Goal: Task Accomplishment & Management: Manage account settings

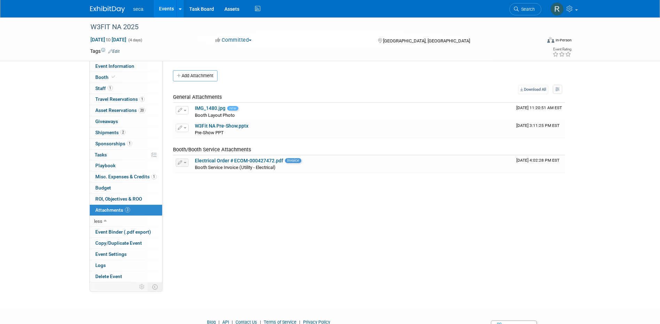
click at [163, 8] on link "Events" at bounding box center [166, 8] width 25 height 17
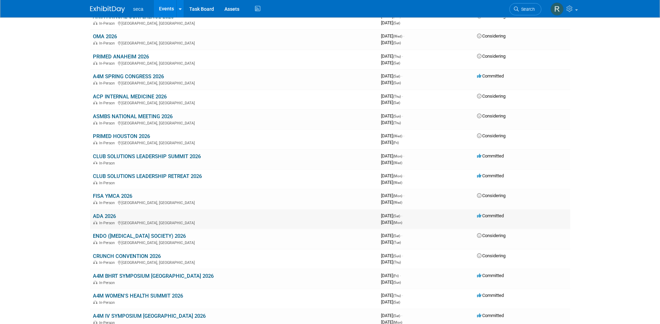
scroll to position [772, 0]
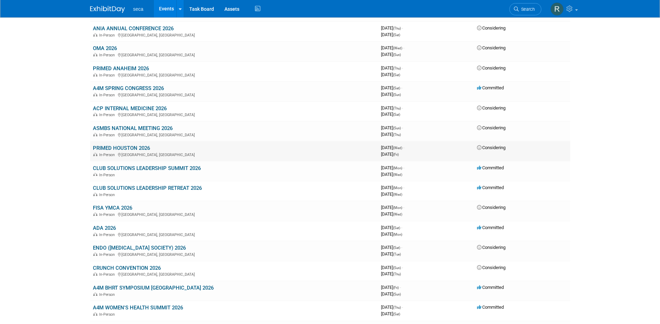
click at [126, 147] on link "PRIMED HOUSTON 2026" at bounding box center [121, 148] width 57 height 6
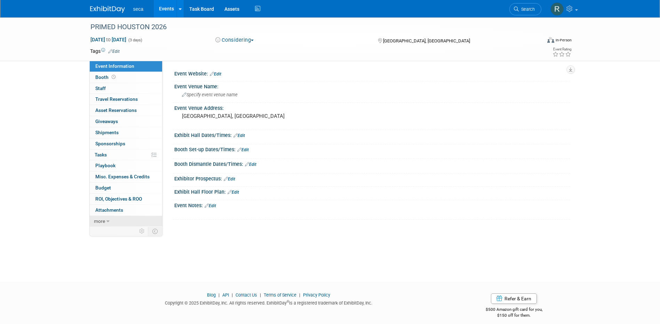
click at [100, 222] on span "more" at bounding box center [99, 221] width 11 height 6
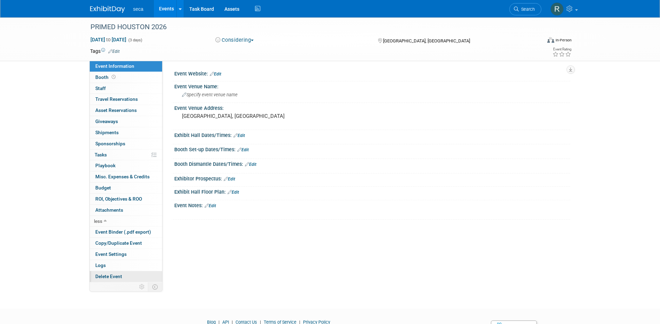
click at [115, 276] on span "Delete Event" at bounding box center [108, 277] width 27 height 6
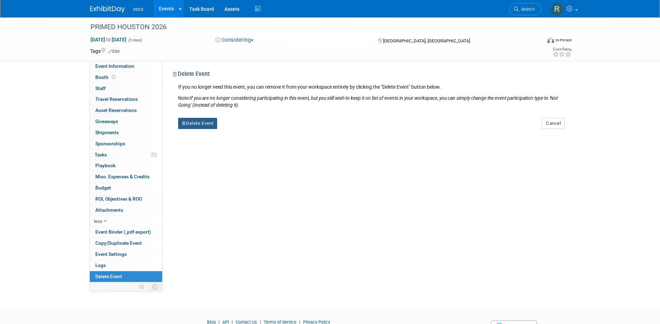
click at [207, 126] on button "Delete Event" at bounding box center [197, 123] width 39 height 11
click at [243, 125] on link "Yes" at bounding box center [241, 128] width 20 height 11
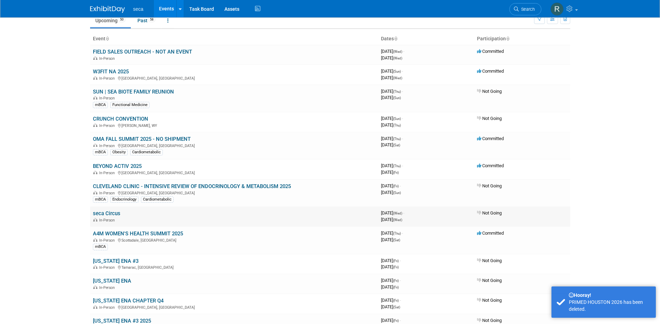
scroll to position [139, 0]
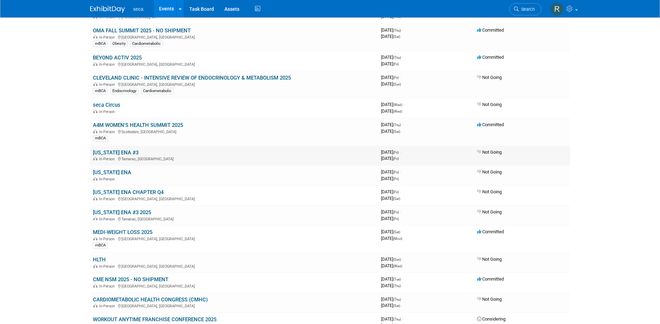
click at [125, 153] on link "[US_STATE] ENA #3" at bounding box center [116, 153] width 46 height 6
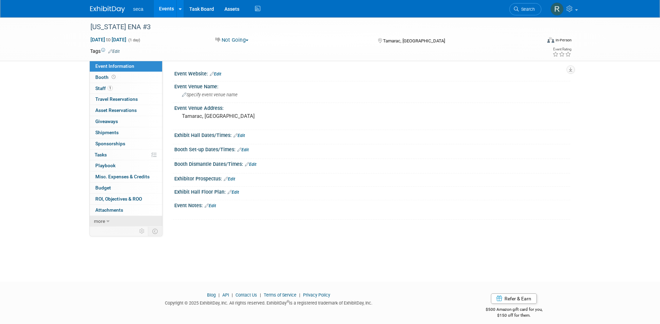
click at [103, 221] on span "more" at bounding box center [99, 221] width 11 height 6
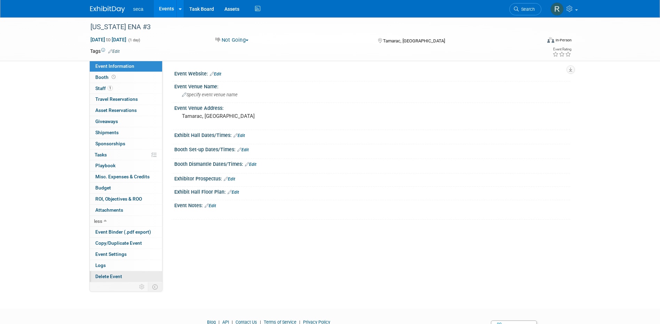
click at [121, 276] on span "Delete Event" at bounding box center [108, 277] width 27 height 6
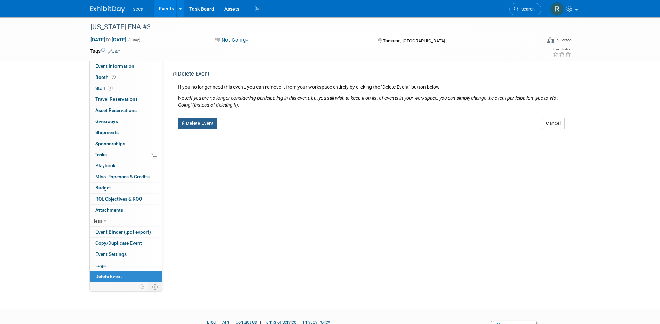
click at [199, 126] on button "Delete Event" at bounding box center [197, 123] width 39 height 11
click at [237, 128] on icon at bounding box center [236, 129] width 4 height 4
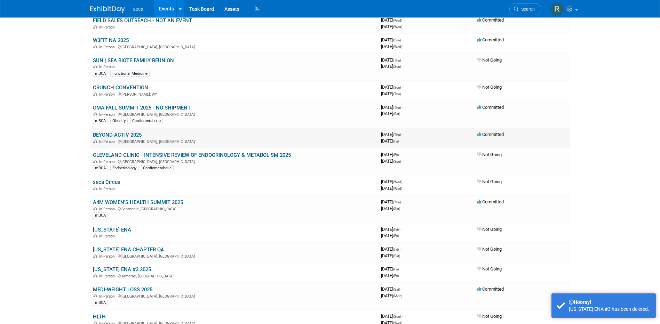
scroll to position [104, 0]
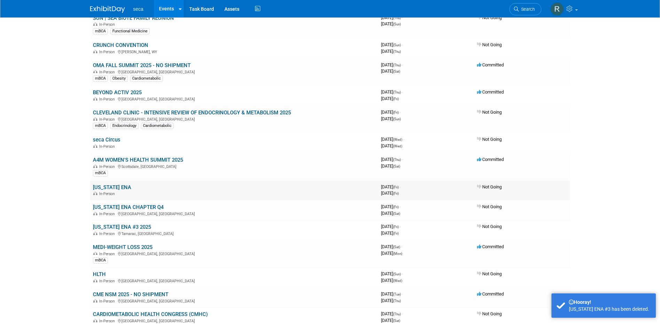
click at [115, 187] on link "[US_STATE] ENA" at bounding box center [112, 187] width 38 height 6
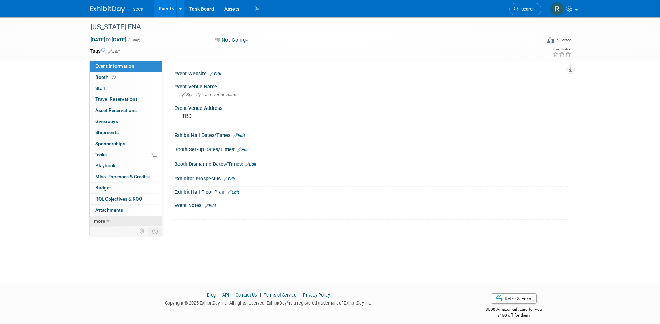
click at [102, 220] on span "more" at bounding box center [99, 221] width 11 height 6
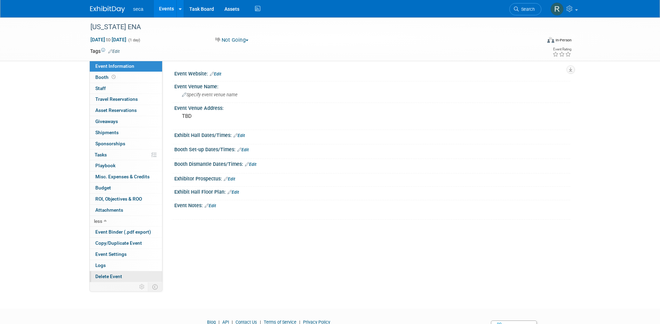
click at [109, 276] on span "Delete Event" at bounding box center [108, 277] width 27 height 6
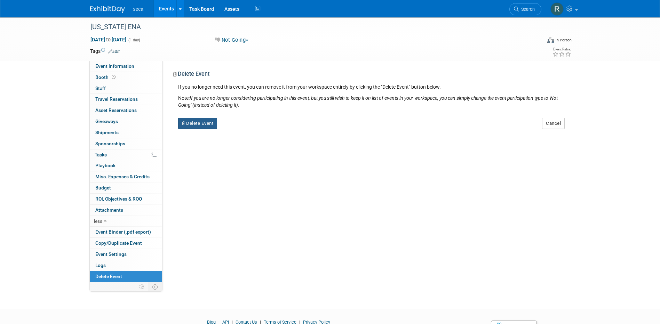
click at [202, 122] on button "Delete Event" at bounding box center [197, 123] width 39 height 11
click at [247, 130] on link "Yes" at bounding box center [241, 128] width 20 height 11
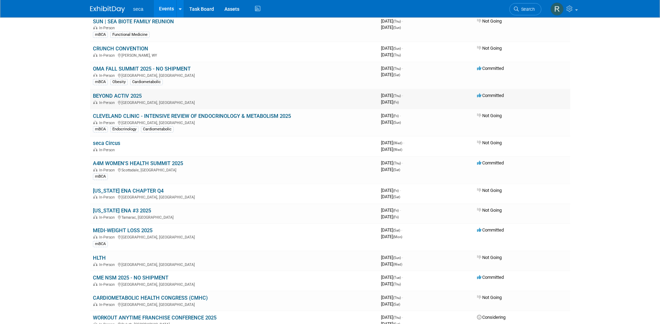
scroll to position [104, 0]
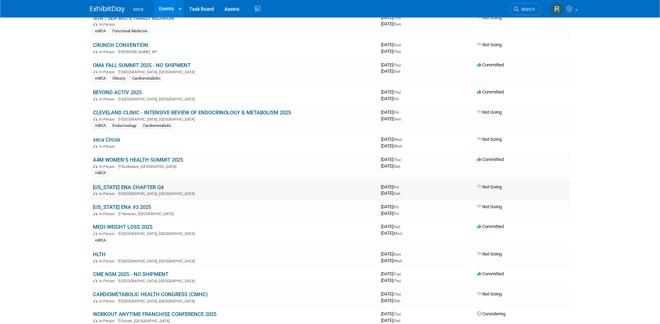
click at [145, 186] on link "[US_STATE] ENA CHAPTER Q4" at bounding box center [128, 187] width 71 height 6
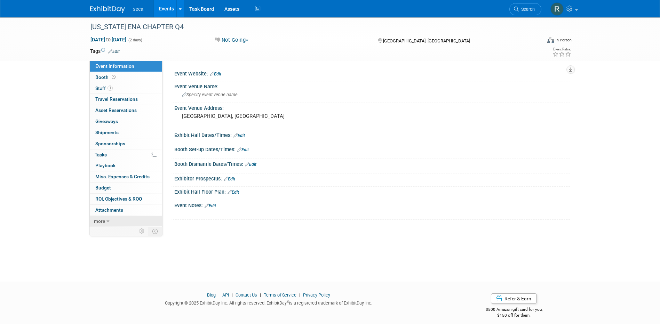
click at [106, 220] on icon at bounding box center [107, 221] width 3 height 5
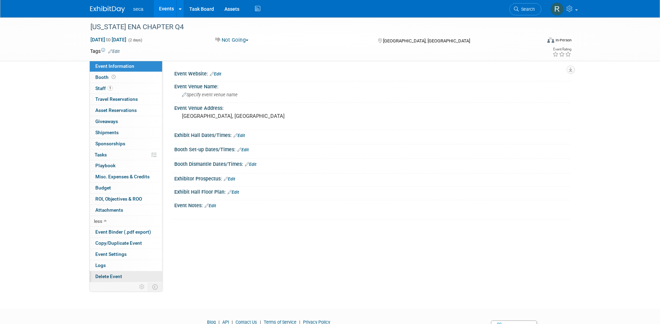
click at [109, 277] on span "Delete Event" at bounding box center [108, 277] width 27 height 6
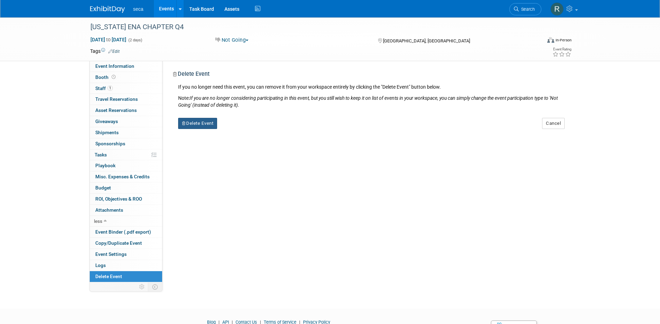
click at [195, 122] on button "Delete Event" at bounding box center [197, 123] width 39 height 11
click at [243, 131] on link "Yes" at bounding box center [241, 128] width 20 height 11
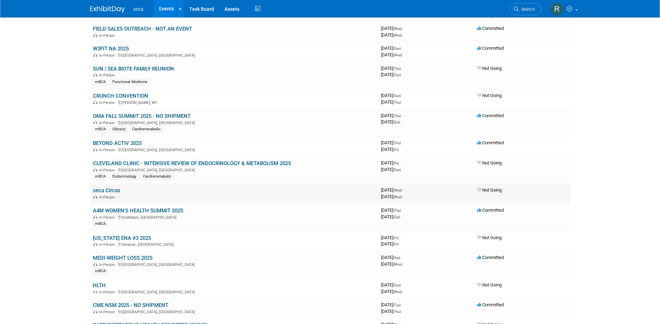
scroll to position [70, 0]
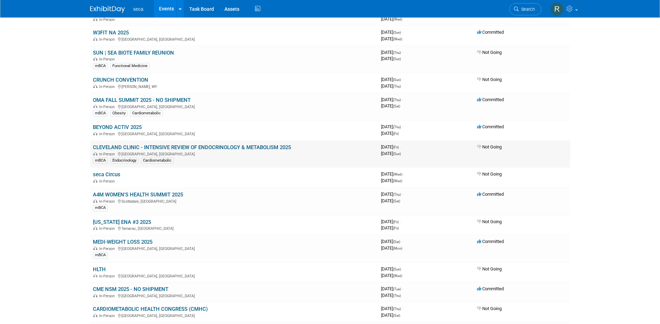
click at [197, 147] on link "CLEVELAND CLINIC - INTENSIVE REVIEW OF ENDOCRINOLOGY & METABOLISM 2025" at bounding box center [192, 147] width 198 height 6
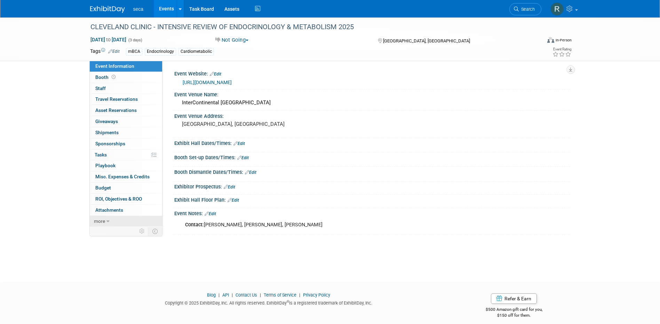
click at [102, 222] on span "more" at bounding box center [99, 221] width 11 height 6
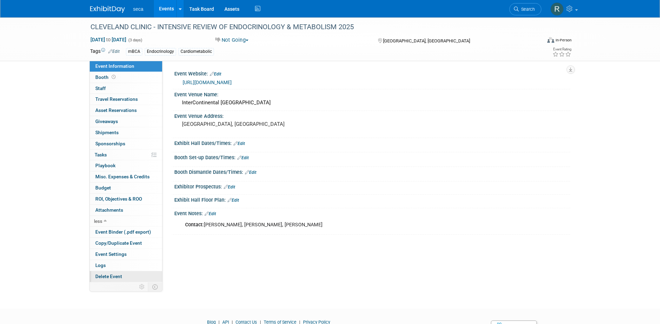
click at [112, 276] on span "Delete Event" at bounding box center [108, 277] width 27 height 6
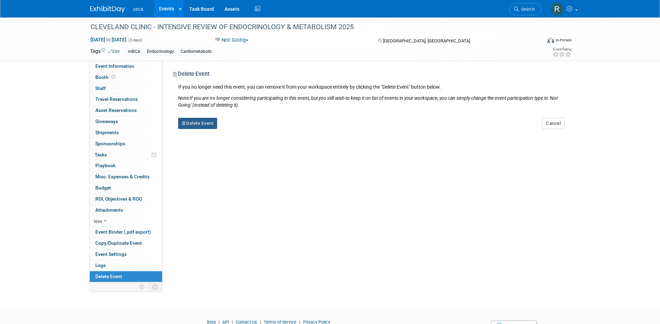
click at [196, 125] on button "Delete Event" at bounding box center [197, 123] width 39 height 11
click at [238, 135] on link "Yes" at bounding box center [241, 128] width 20 height 11
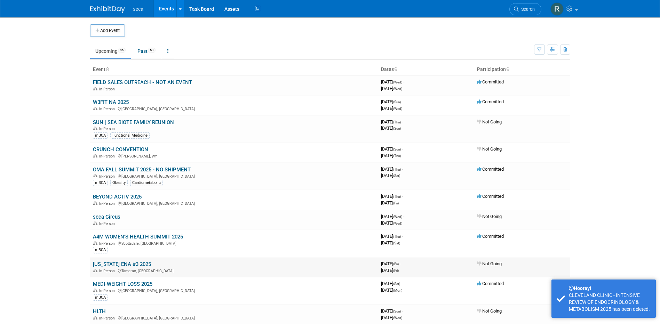
click at [126, 264] on link "FLORIDA ENA #3 2025" at bounding box center [122, 264] width 58 height 6
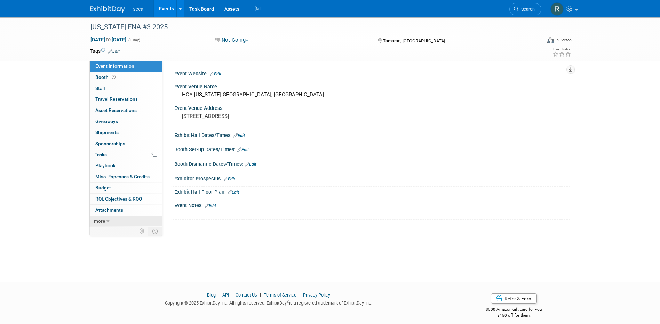
click at [100, 223] on span "more" at bounding box center [99, 221] width 11 height 6
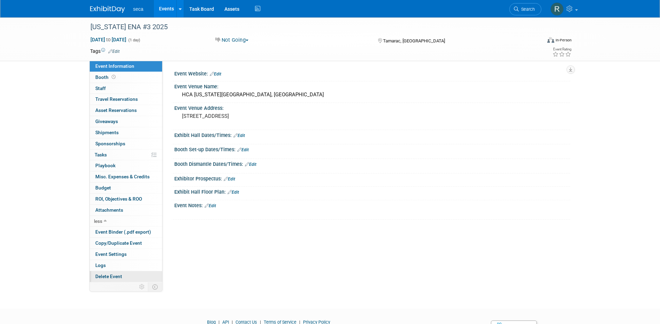
click at [103, 272] on link "Delete Event" at bounding box center [126, 276] width 72 height 11
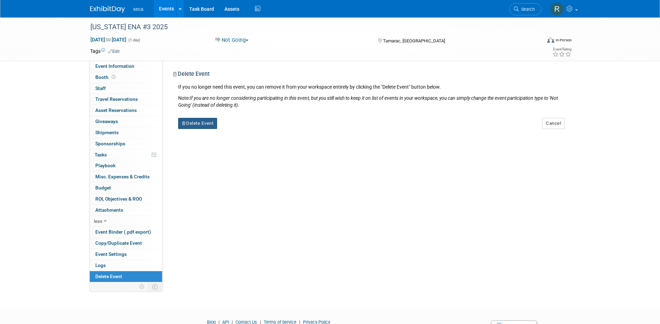
click at [195, 124] on button "Delete Event" at bounding box center [197, 123] width 39 height 11
click at [239, 132] on link "Yes" at bounding box center [241, 128] width 20 height 11
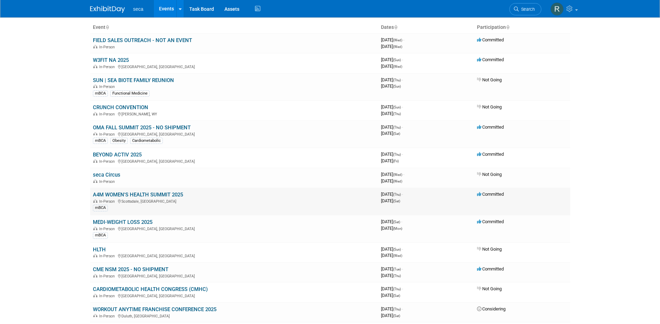
scroll to position [104, 0]
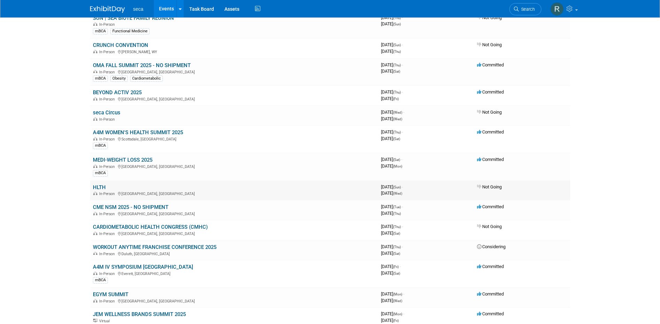
click at [103, 187] on link "HLTH" at bounding box center [99, 187] width 13 height 6
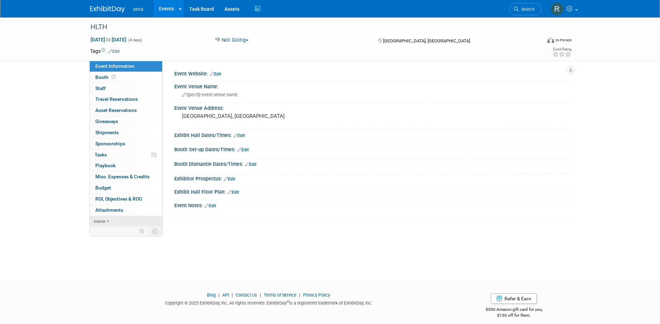
click at [107, 220] on icon at bounding box center [107, 221] width 3 height 5
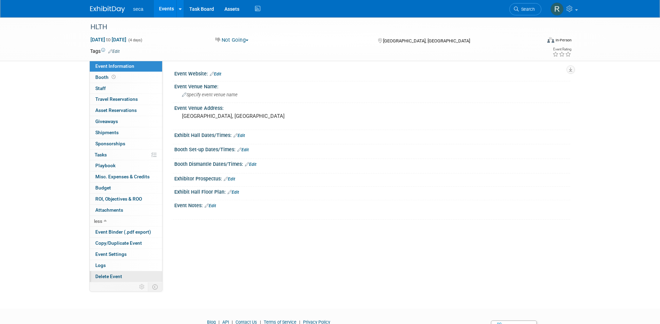
click at [109, 274] on span "Delete Event" at bounding box center [108, 277] width 27 height 6
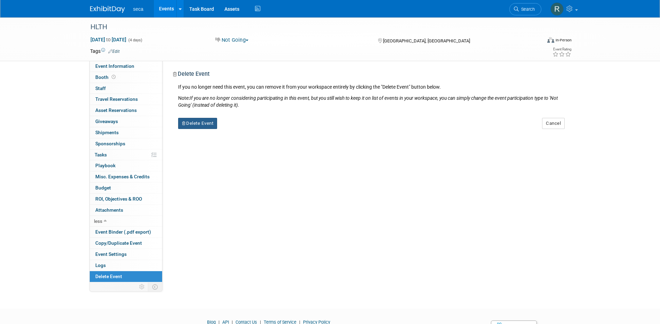
click at [196, 123] on button "Delete Event" at bounding box center [197, 123] width 39 height 11
click at [240, 129] on link "Yes" at bounding box center [241, 128] width 20 height 11
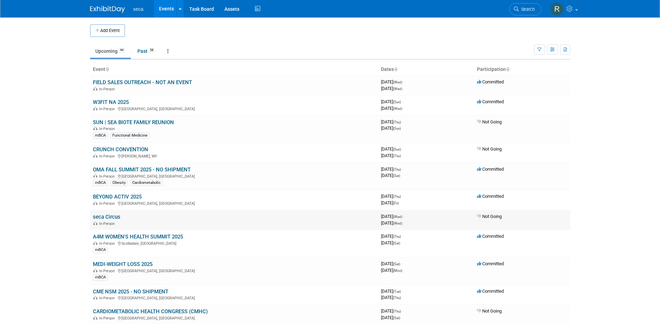
click at [115, 216] on link "seca Circus" at bounding box center [106, 217] width 27 height 6
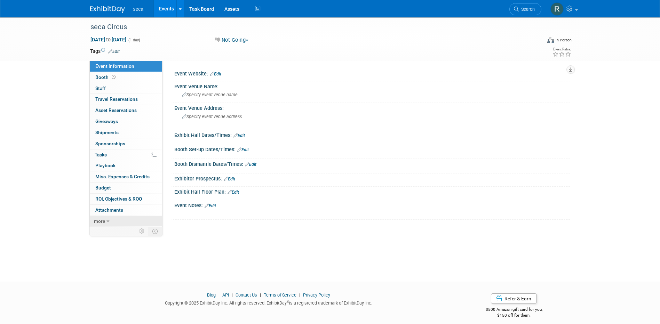
click at [100, 221] on span "more" at bounding box center [99, 221] width 11 height 6
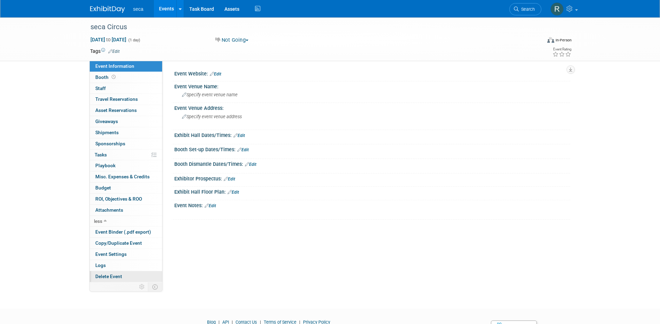
click at [112, 275] on span "Delete Event" at bounding box center [108, 277] width 27 height 6
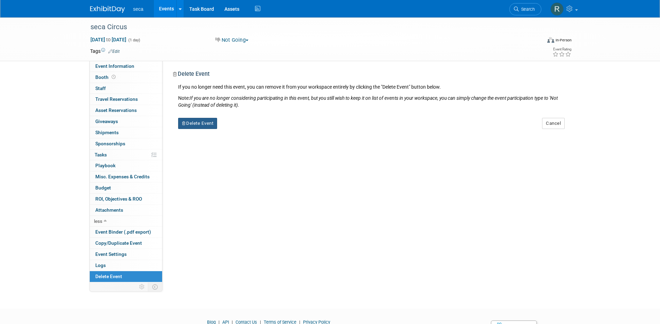
click at [206, 126] on button "Delete Event" at bounding box center [197, 123] width 39 height 11
click at [242, 128] on link "Yes" at bounding box center [241, 128] width 20 height 11
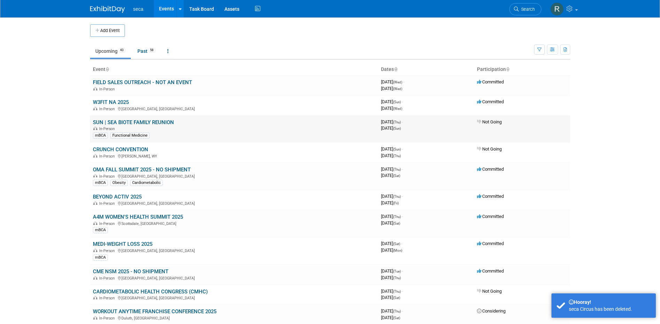
click at [162, 122] on link "SUN | SEA BIOTE FAMILY REUNION" at bounding box center [133, 122] width 81 height 6
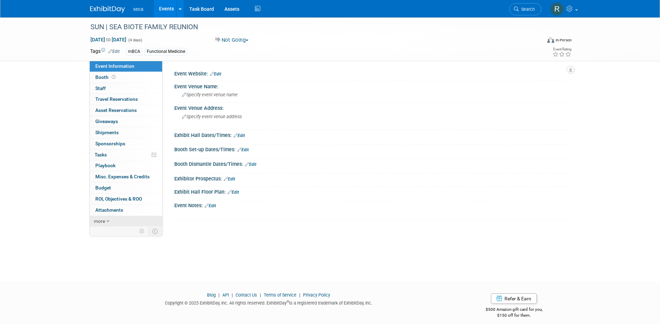
click at [99, 220] on span "more" at bounding box center [99, 221] width 11 height 6
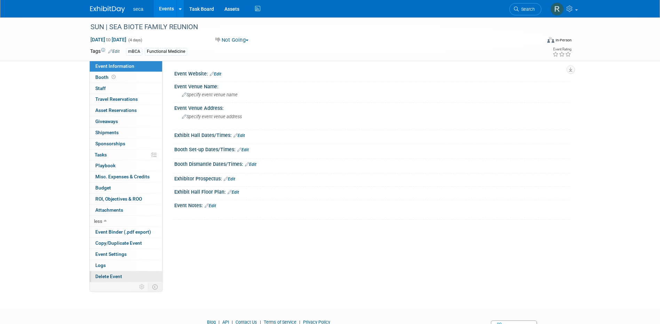
click at [104, 277] on span "Delete Event" at bounding box center [108, 277] width 27 height 6
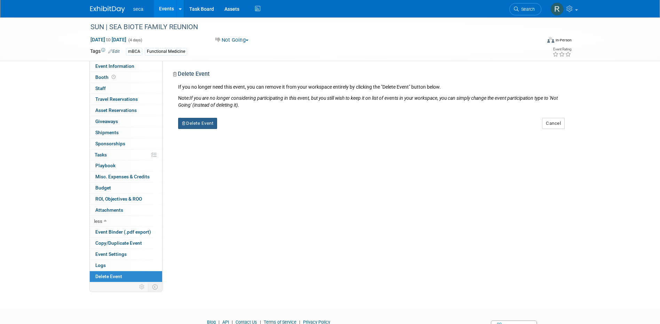
click at [201, 120] on button "Delete Event" at bounding box center [197, 123] width 39 height 11
click at [243, 135] on link "Yes" at bounding box center [241, 128] width 20 height 11
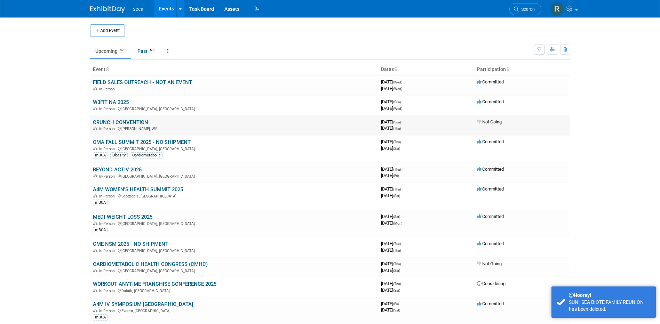
click at [129, 121] on link "CRUNCH CONVENTION" at bounding box center [120, 122] width 55 height 6
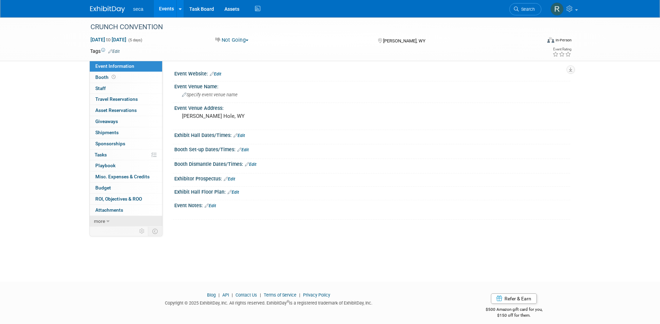
click at [102, 220] on span "more" at bounding box center [99, 221] width 11 height 6
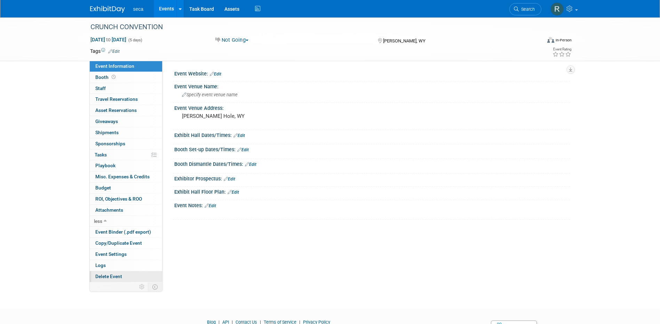
click at [114, 274] on span "Delete Event" at bounding box center [108, 277] width 27 height 6
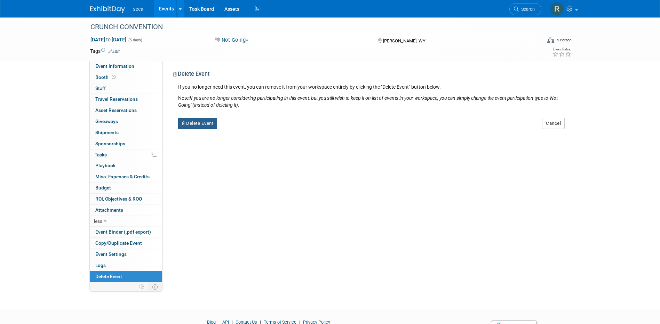
click at [206, 123] on button "Delete Event" at bounding box center [197, 123] width 39 height 11
click at [242, 126] on link "Yes" at bounding box center [241, 128] width 20 height 11
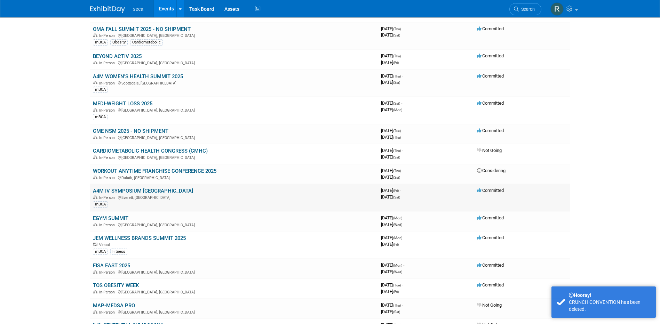
scroll to position [104, 0]
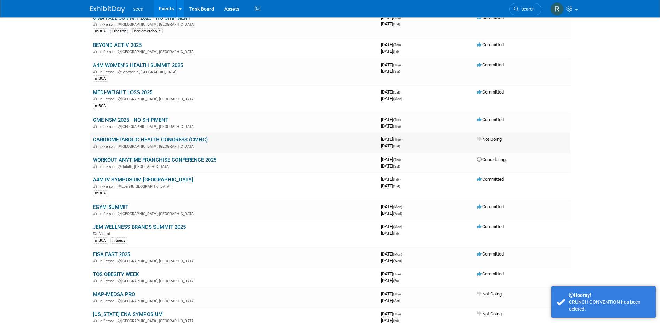
click at [156, 139] on link "CARDIOMETABOLIC HEALTH CONGRESS (CMHC)" at bounding box center [150, 140] width 115 height 6
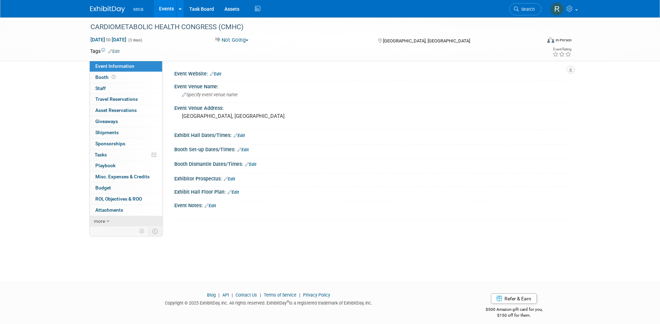
click at [100, 219] on span "more" at bounding box center [99, 221] width 11 height 6
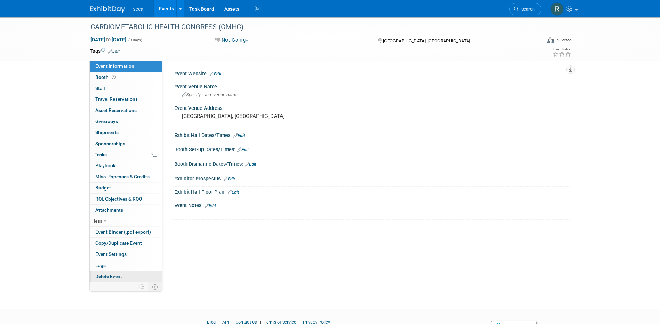
click at [108, 276] on span "Delete Event" at bounding box center [108, 277] width 27 height 6
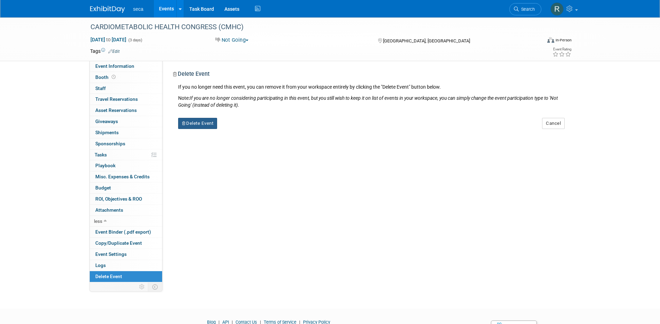
drag, startPoint x: 198, startPoint y: 124, endPoint x: 204, endPoint y: 124, distance: 6.3
click at [198, 124] on button "Delete Event" at bounding box center [197, 123] width 39 height 11
click at [239, 131] on link "Yes" at bounding box center [241, 128] width 20 height 11
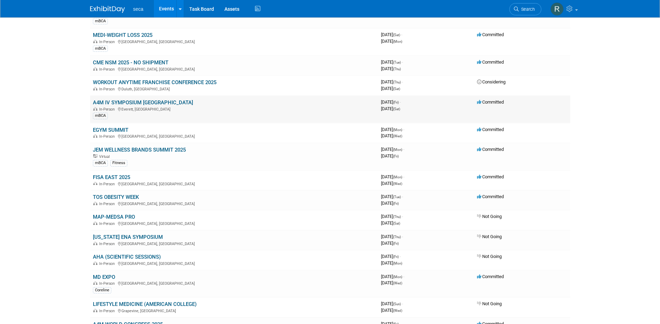
scroll to position [174, 0]
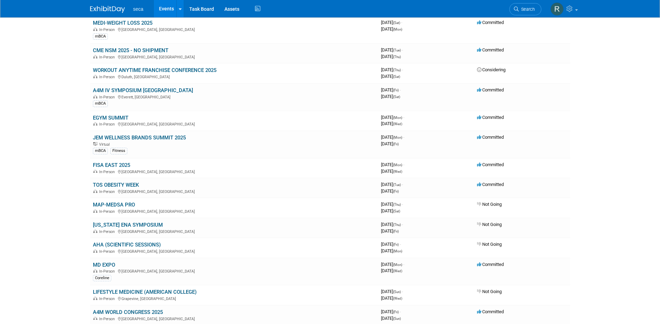
click at [115, 202] on link "MAP-MEDSA PRO" at bounding box center [114, 205] width 42 height 6
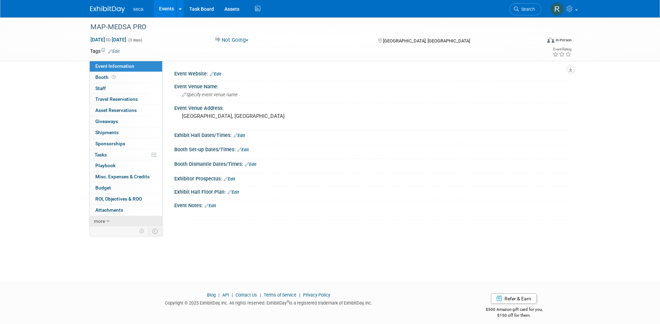
click at [105, 220] on span "more" at bounding box center [99, 221] width 11 height 6
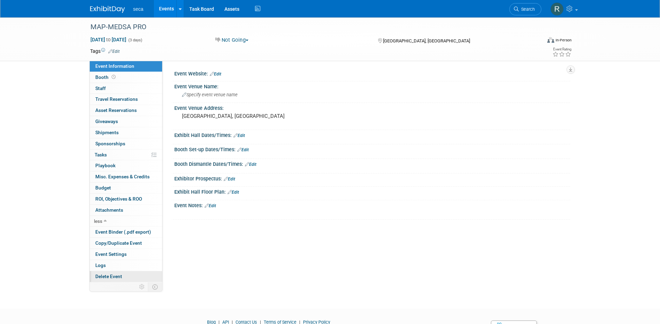
click at [113, 276] on span "Delete Event" at bounding box center [108, 277] width 27 height 6
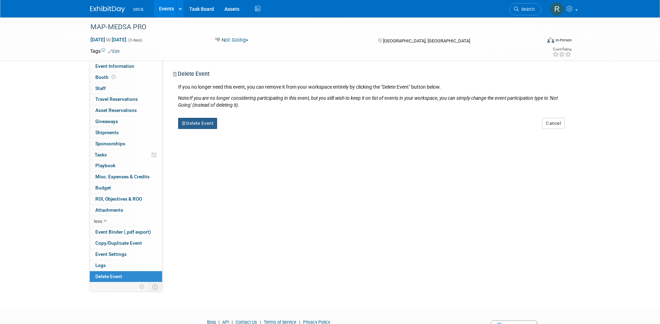
click at [197, 123] on button "Delete Event" at bounding box center [197, 123] width 39 height 11
click at [243, 129] on link "Yes" at bounding box center [241, 128] width 20 height 11
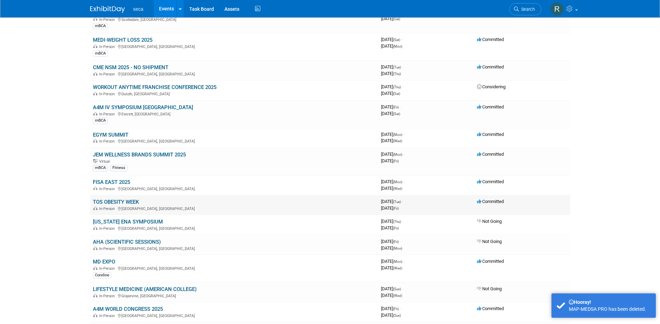
scroll to position [174, 0]
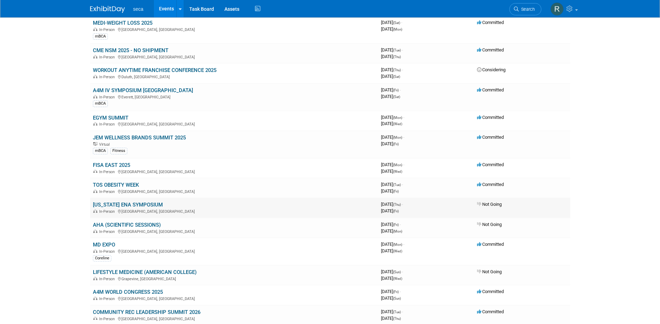
click at [132, 203] on link "[US_STATE] ENA SYMPOSIUM" at bounding box center [128, 205] width 70 height 6
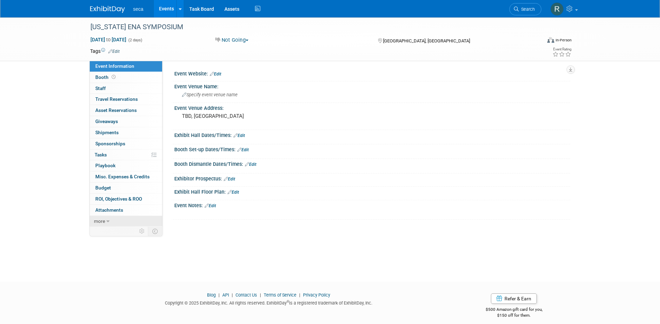
click at [107, 222] on icon at bounding box center [107, 221] width 3 height 5
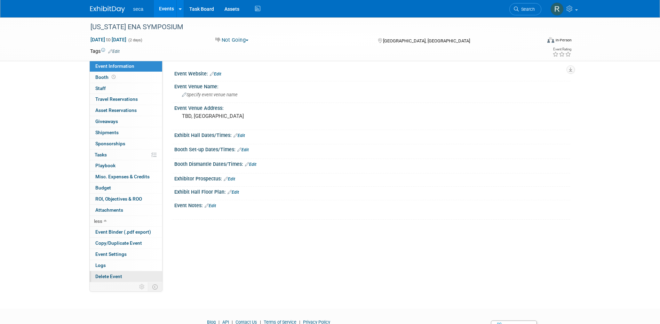
click at [115, 275] on span "Delete Event" at bounding box center [108, 277] width 27 height 6
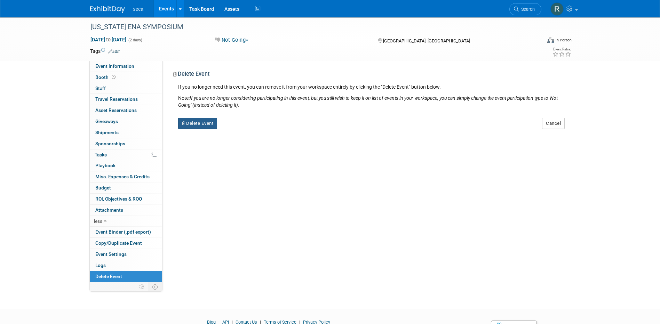
click at [206, 126] on button "Delete Event" at bounding box center [197, 123] width 39 height 11
click at [234, 132] on link "Yes" at bounding box center [241, 128] width 20 height 11
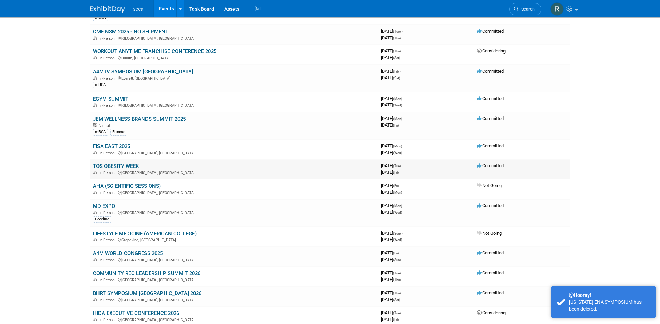
scroll to position [209, 0]
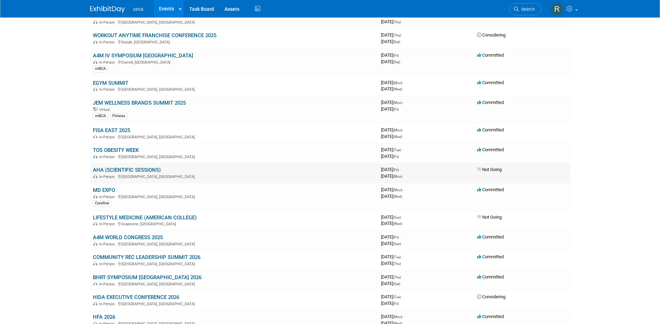
click at [141, 169] on link "AHA (SCIENTIFIC SESSIONS)" at bounding box center [127, 170] width 68 height 6
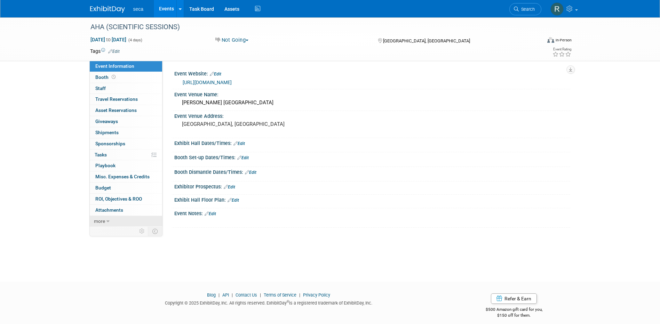
click at [103, 219] on span "more" at bounding box center [99, 221] width 11 height 6
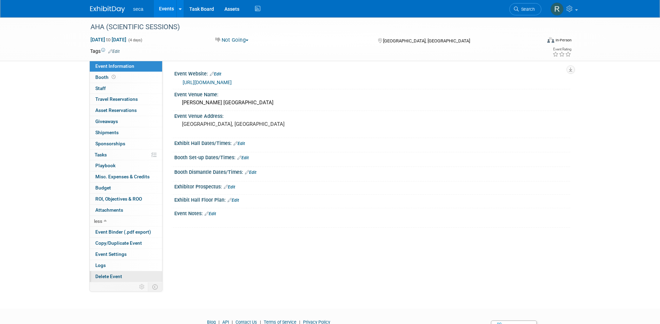
click at [107, 275] on span "Delete Event" at bounding box center [108, 277] width 27 height 6
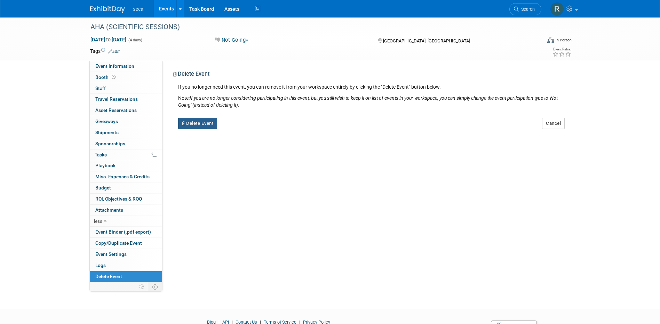
click at [190, 123] on button "Delete Event" at bounding box center [197, 123] width 39 height 11
click at [241, 129] on link "Yes" at bounding box center [241, 128] width 20 height 11
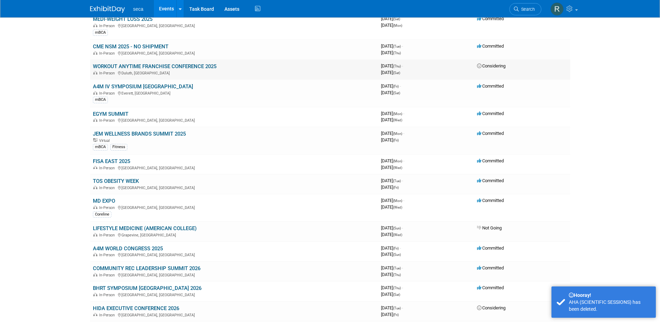
scroll to position [243, 0]
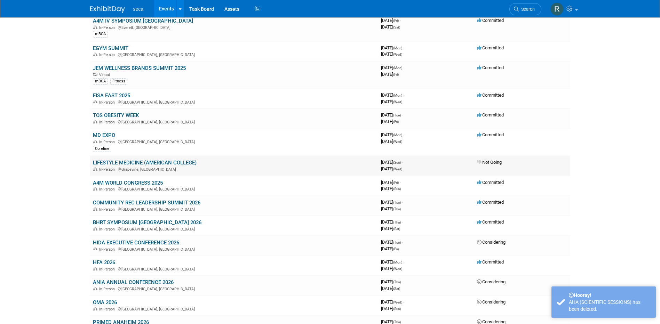
click at [168, 164] on link "LIFESTYLE MEDICINE (AMERICAN COLLEGE)" at bounding box center [145, 163] width 104 height 6
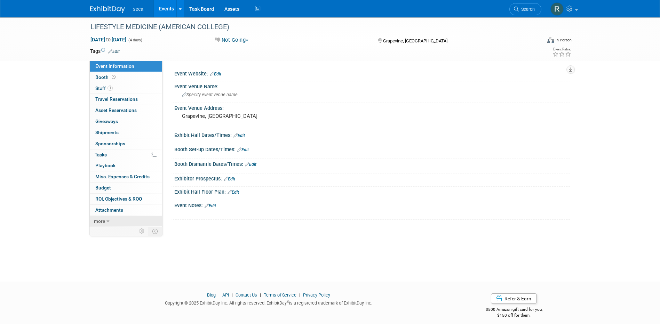
click at [106, 220] on link "more" at bounding box center [126, 221] width 72 height 11
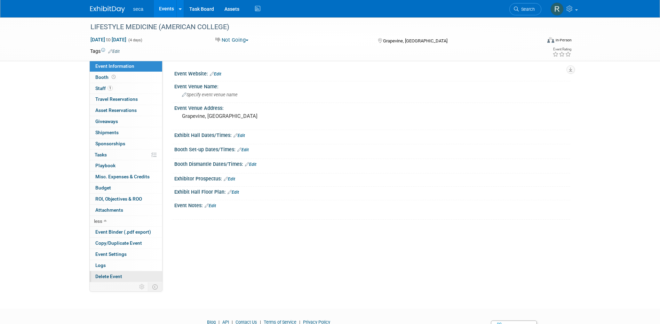
click at [105, 274] on span "Delete Event" at bounding box center [108, 277] width 27 height 6
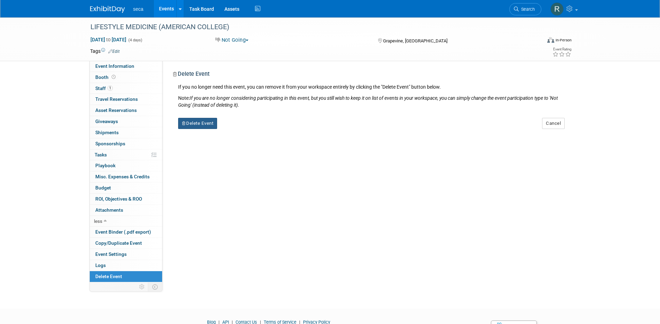
click at [208, 121] on button "Delete Event" at bounding box center [197, 123] width 39 height 11
click at [243, 131] on link "Yes" at bounding box center [241, 128] width 20 height 11
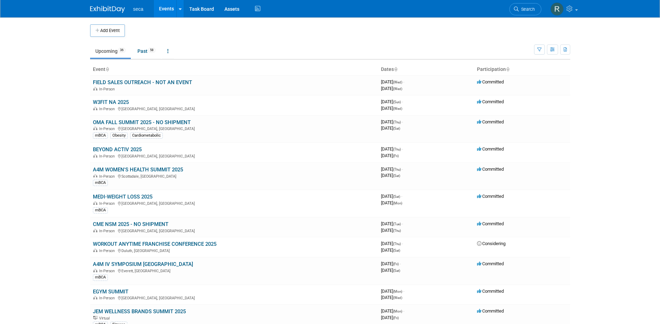
click at [114, 30] on button "Add Event" at bounding box center [107, 30] width 35 height 13
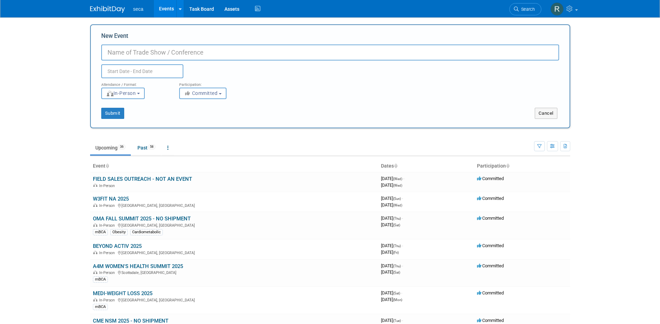
type input "A"
type input "EMERGENCY NURSING NATIONAL CONFERENCE 2026"
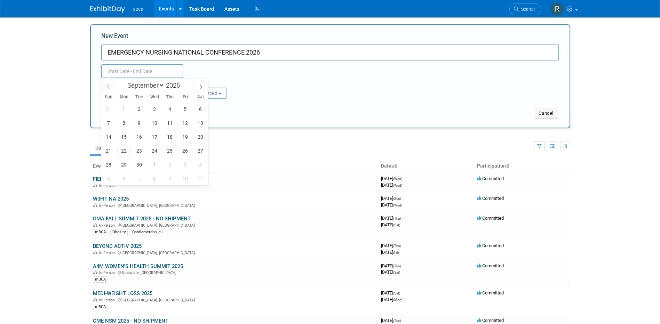
click at [144, 68] on input "text" at bounding box center [142, 71] width 82 height 14
click at [178, 83] on input "2025" at bounding box center [174, 85] width 21 height 8
click at [182, 83] on span at bounding box center [182, 83] width 5 height 4
type input "2026"
click at [124, 164] on span "28" at bounding box center [124, 165] width 14 height 14
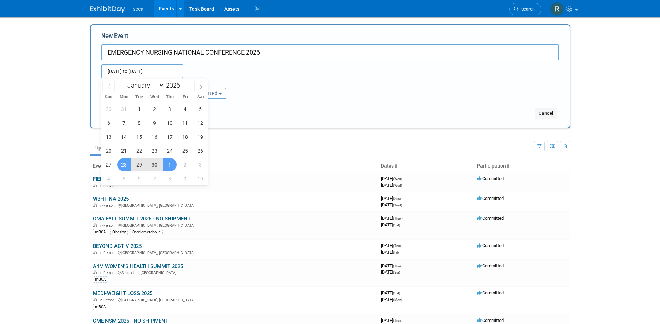
click at [169, 166] on span "1" at bounding box center [170, 165] width 14 height 14
type input "[DATE] to [DATE]"
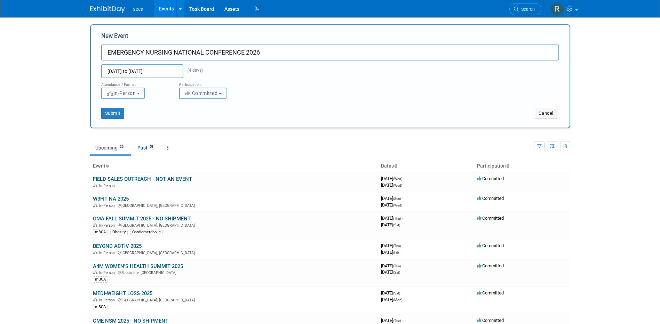
click at [204, 93] on span "Committed" at bounding box center [201, 93] width 34 height 6
click at [269, 96] on div "Attendance / Format: <img src="https://www.exhibitday.com/Images/Format-InPerso…" at bounding box center [330, 88] width 468 height 21
click at [118, 114] on button "Submit" at bounding box center [112, 113] width 23 height 11
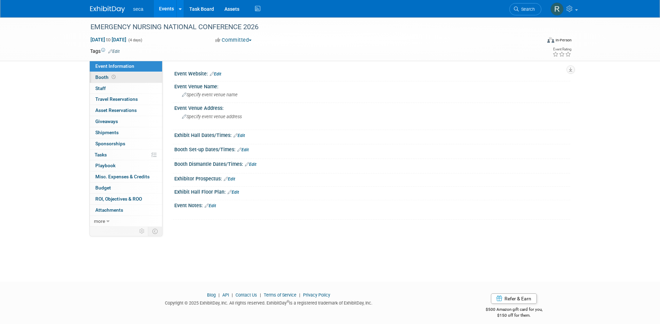
click at [106, 78] on span "Booth" at bounding box center [106, 77] width 22 height 6
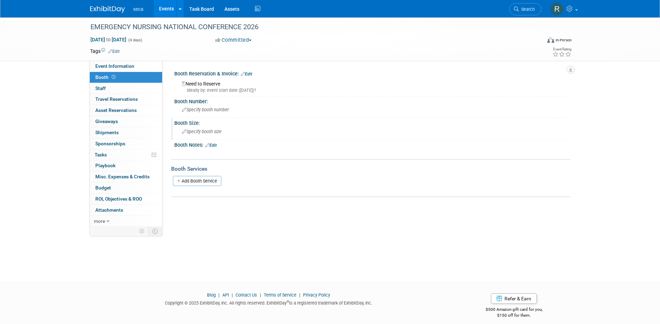
click at [204, 132] on span "Specify booth size" at bounding box center [202, 131] width 40 height 5
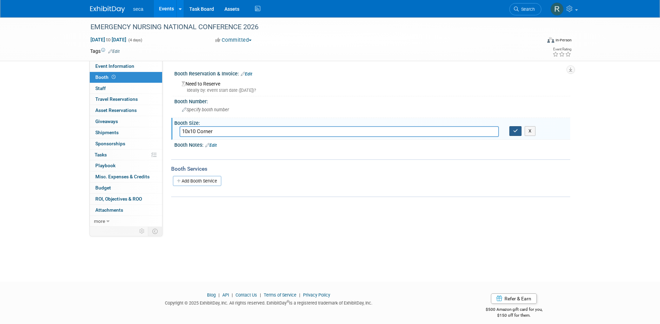
type input "10x10 Corner"
click at [513, 131] on icon "button" at bounding box center [515, 131] width 5 height 5
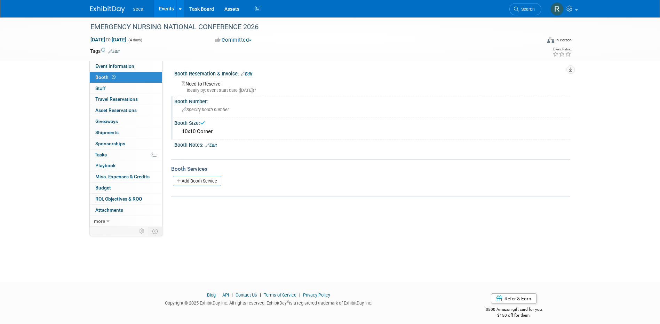
click at [192, 110] on span "Specify booth number" at bounding box center [205, 109] width 47 height 5
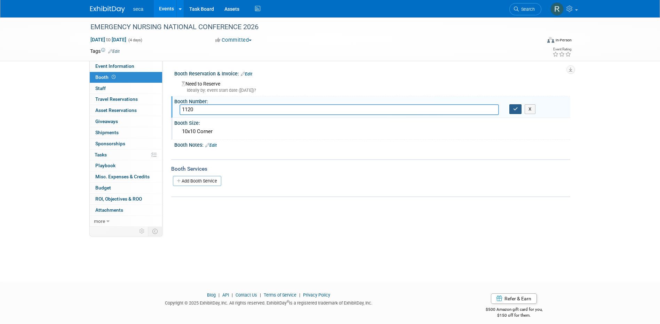
type input "1120"
click at [514, 110] on icon "button" at bounding box center [515, 109] width 5 height 5
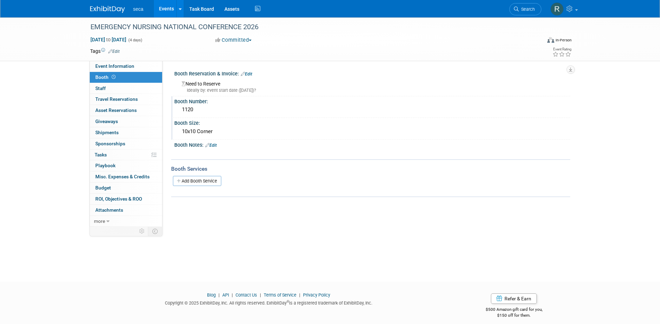
click at [250, 73] on link "Edit" at bounding box center [246, 74] width 11 height 5
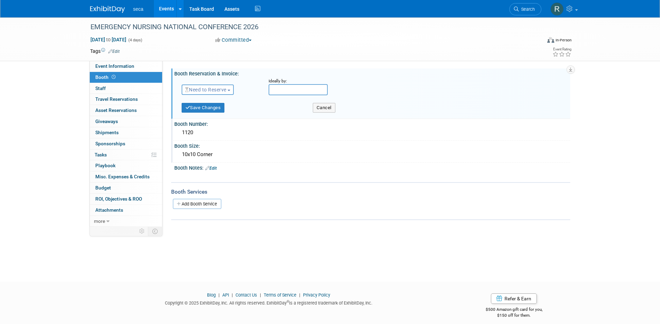
click at [224, 90] on span "Need to Reserve" at bounding box center [205, 90] width 41 height 6
click at [223, 112] on link "Reserved" at bounding box center [219, 111] width 74 height 10
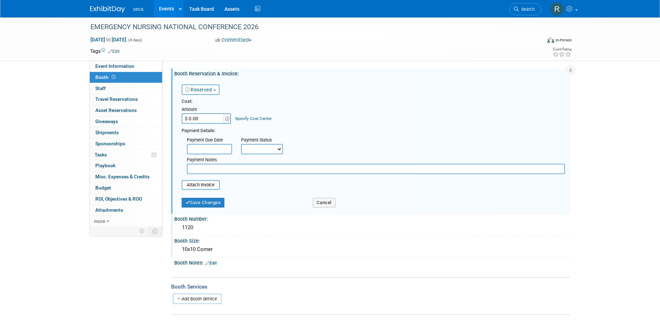
click at [214, 117] on input "$ 0.00" at bounding box center [203, 118] width 43 height 10
type input "$ 8,500.00"
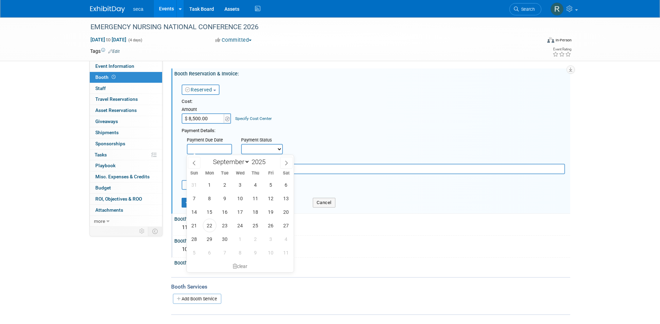
click at [219, 149] on input "text" at bounding box center [209, 149] width 45 height 10
click at [264, 162] on input "2025" at bounding box center [260, 162] width 21 height 8
click at [270, 159] on span at bounding box center [268, 160] width 5 height 4
type input "2026"
click at [235, 163] on select "January February March April May June July August September October November De…" at bounding box center [230, 162] width 40 height 9
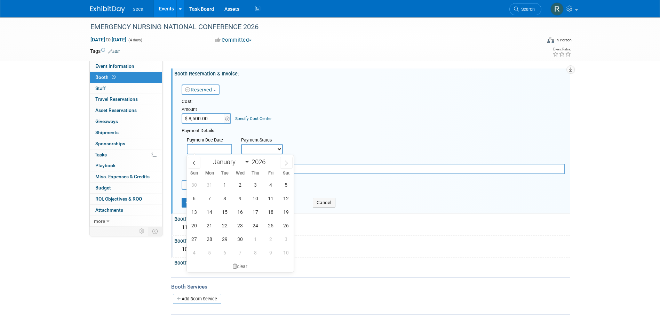
select select "7"
click at [210, 158] on select "January February March April May June July August September October November De…" at bounding box center [230, 162] width 40 height 9
click at [269, 211] on span "14" at bounding box center [271, 212] width 14 height 14
type input "Aug 14, 2026"
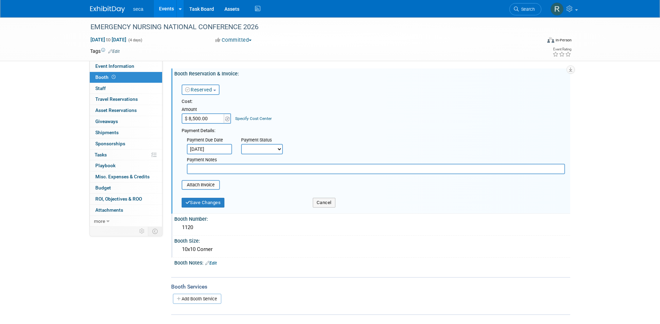
click at [263, 151] on select "Not Paid Yet Partially Paid Paid in Full" at bounding box center [262, 149] width 42 height 10
select select "3"
click at [241, 144] on select "Not Paid Yet Partially Paid Paid in Full" at bounding box center [262, 149] width 42 height 10
click at [226, 170] on input "text" at bounding box center [376, 169] width 378 height 10
click at [221, 201] on button "Save Changes" at bounding box center [203, 203] width 43 height 10
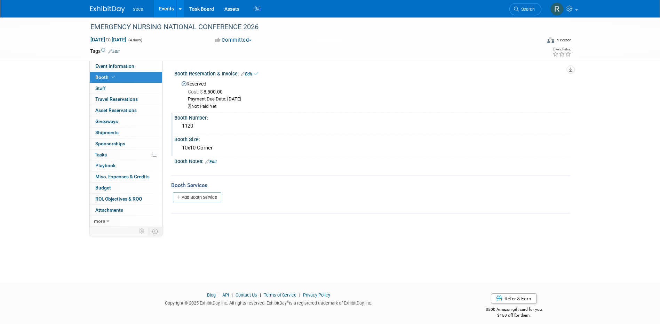
click at [251, 75] on link "Edit" at bounding box center [246, 74] width 11 height 5
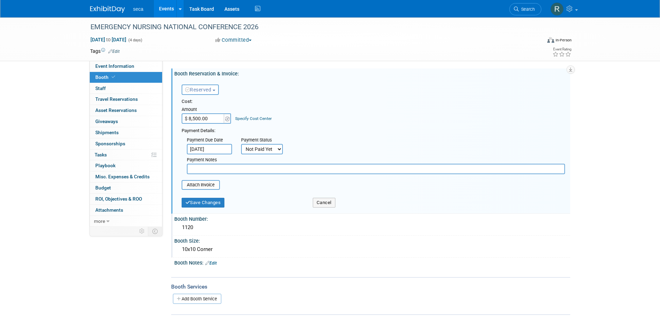
click at [251, 172] on input "text" at bounding box center [376, 169] width 378 height 10
type input "T"
type input "Includes 10x10 corner booth, sponsored booth traffic game, and pre-attendee sho…"
click at [205, 202] on button "Save Changes" at bounding box center [203, 203] width 43 height 10
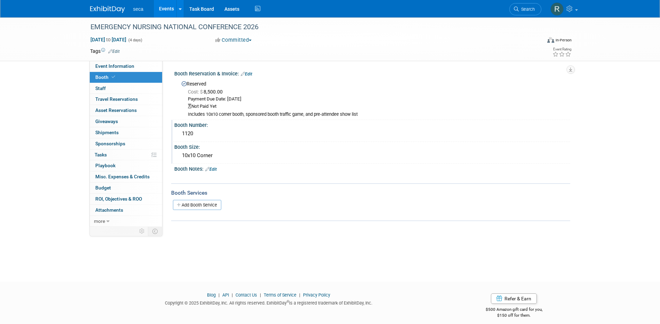
click at [235, 114] on div "Includes 10x10 corner booth, sponsored booth traffic game, and pre-attendee sho…" at bounding box center [376, 115] width 377 height 6
click at [250, 73] on link "Edit" at bounding box center [246, 74] width 11 height 5
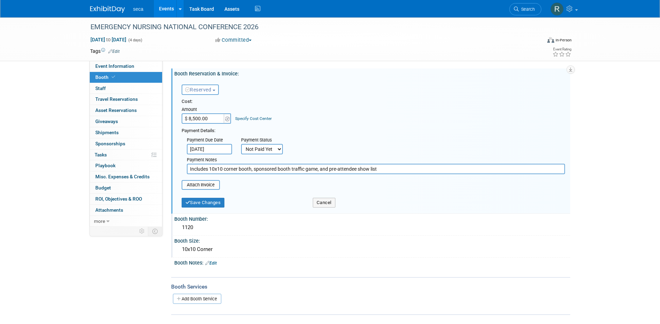
click at [229, 169] on input "Includes 10x10 corner booth, sponsored booth traffic game, and pre-attendee sho…" at bounding box center [376, 169] width 378 height 10
click at [215, 202] on button "Save Changes" at bounding box center [203, 203] width 43 height 10
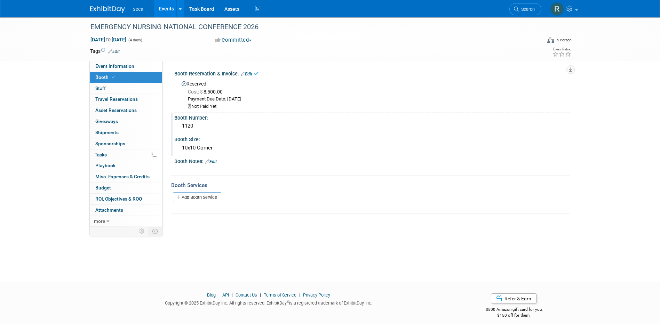
click at [213, 162] on link "Edit" at bounding box center [210, 161] width 11 height 5
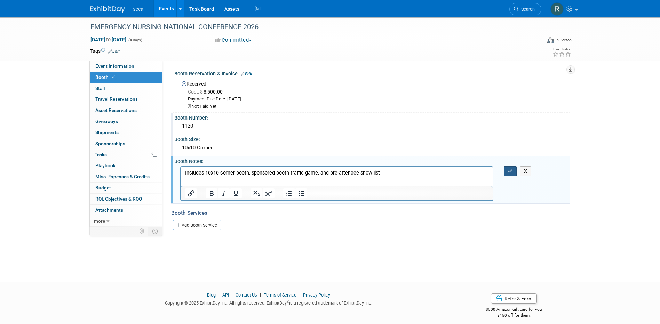
click at [509, 171] on icon "button" at bounding box center [509, 171] width 5 height 5
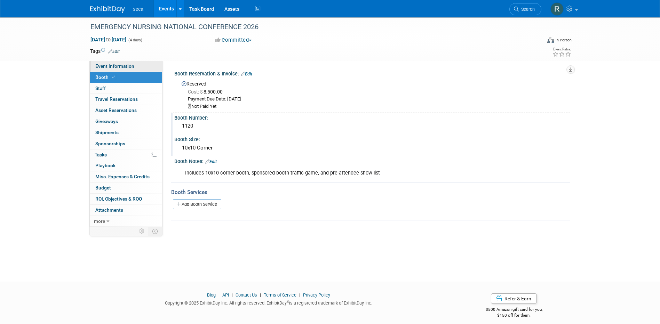
click at [110, 66] on span "Event Information" at bounding box center [114, 66] width 39 height 6
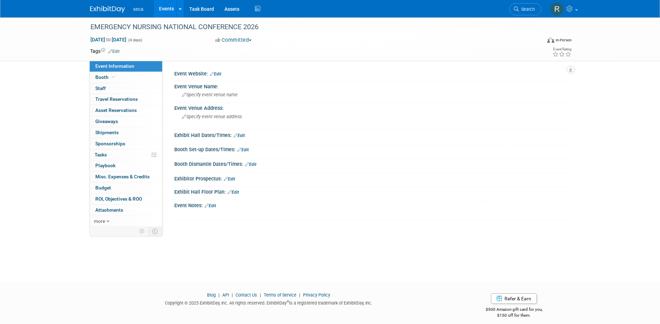
click at [239, 191] on link "Edit" at bounding box center [232, 192] width 11 height 5
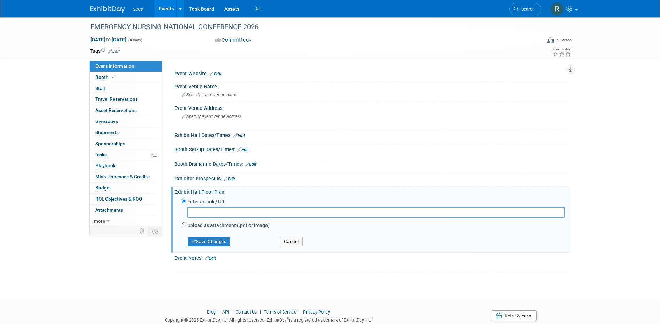
type input "Includes 10x10 corner booth, sponsored booth traffic game, and pre-attendee sho…"
click at [326, 208] on input "Includes 10x10 corner booth, sponsored booth traffic game, and pre-attendee sho…" at bounding box center [376, 212] width 378 height 11
paste input "https://smithbucklin.expocad.com/Events/26ena/index.html"
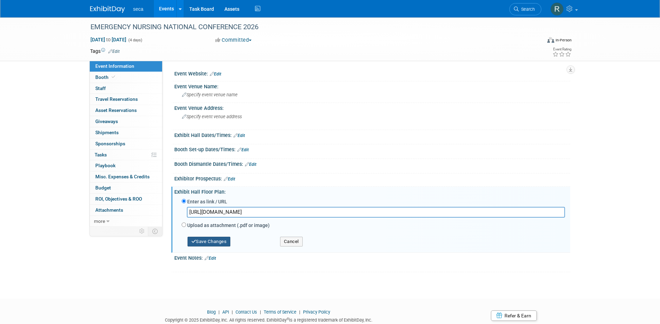
type input "https://smithbucklin.expocad.com/Events/26ena/index.html"
click at [217, 240] on button "Save Changes" at bounding box center [208, 242] width 43 height 10
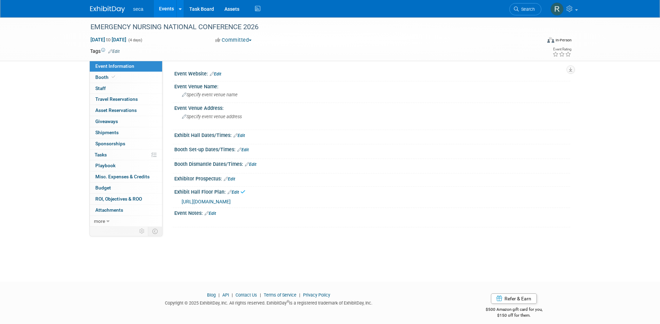
click at [214, 214] on link "Edit" at bounding box center [209, 213] width 11 height 5
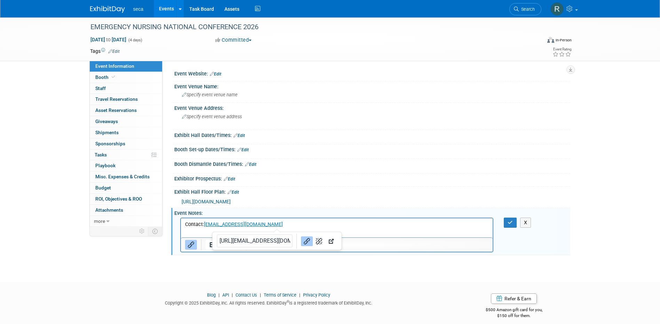
click at [314, 227] on p "Contact: ENAexhibit@smithbucklin.com" at bounding box center [337, 224] width 304 height 7
click at [507, 223] on icon "button" at bounding box center [509, 222] width 5 height 5
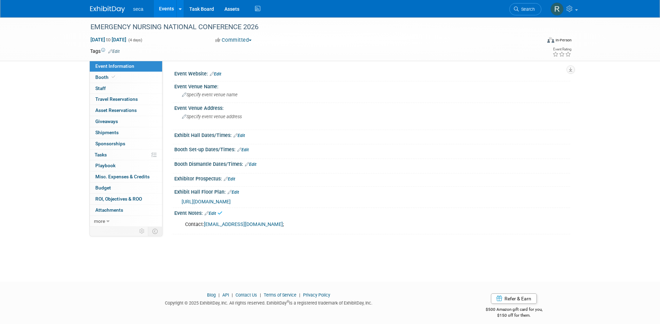
click at [290, 227] on div "Contact: ENAexhibit@smithbucklin.com ;" at bounding box center [336, 225] width 313 height 14
click at [103, 78] on span "Booth" at bounding box center [105, 77] width 21 height 6
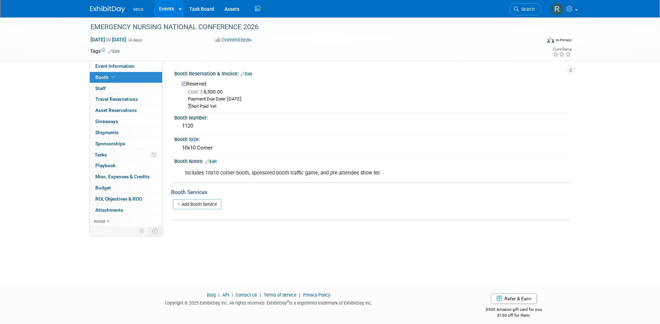
click at [251, 74] on link "Edit" at bounding box center [246, 74] width 11 height 5
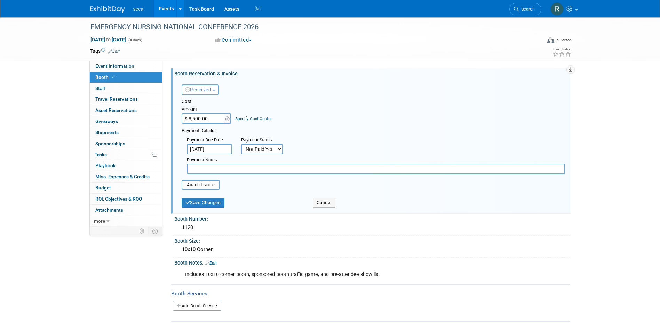
click at [211, 115] on input "$ 8,500.00" at bounding box center [203, 118] width 43 height 10
type input "$ 8,450.00"
click at [295, 87] on div "Reserved Need to Reserve Reserved No Reservation Required Ideally by:" at bounding box center [373, 88] width 394 height 20
click at [110, 208] on span "Attachments 0" at bounding box center [109, 210] width 28 height 6
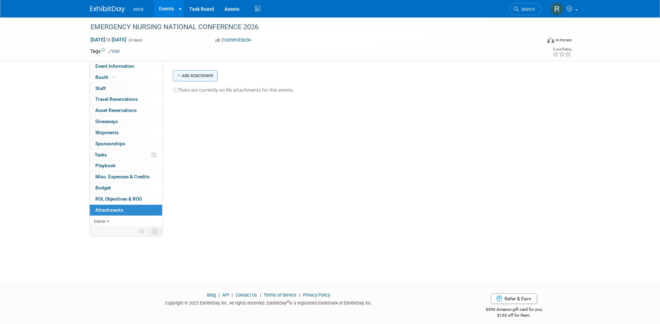
click at [196, 73] on button "Add Attachment" at bounding box center [195, 75] width 45 height 11
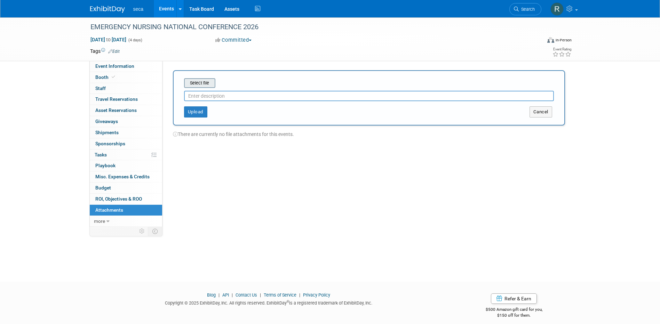
click at [203, 83] on input "file" at bounding box center [173, 83] width 83 height 8
type input "Booth Contract"
click at [198, 107] on button "Upload" at bounding box center [195, 109] width 23 height 11
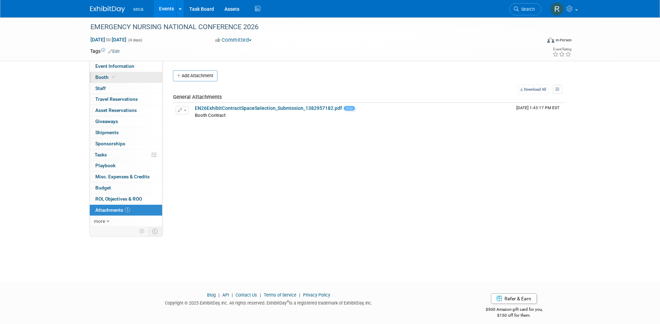
click at [106, 75] on span "Booth" at bounding box center [105, 77] width 21 height 6
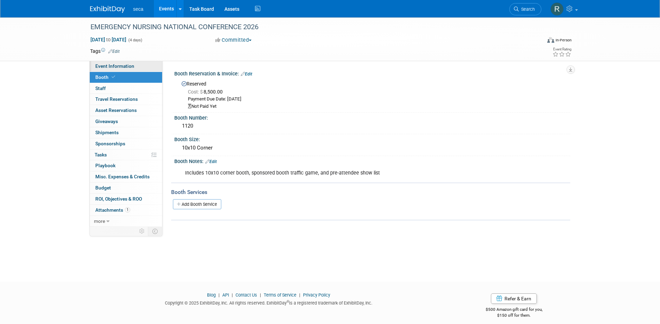
click at [131, 67] on span "Event Information" at bounding box center [114, 66] width 39 height 6
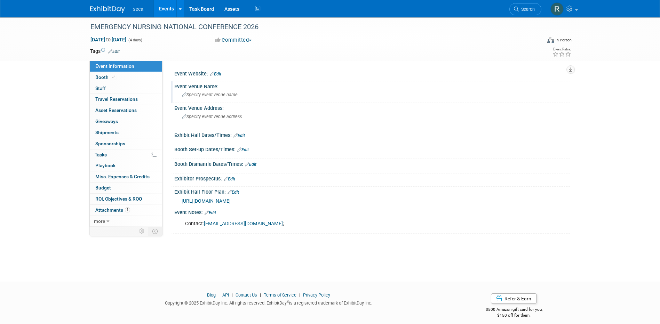
click at [213, 95] on span "Specify event venue name" at bounding box center [210, 94] width 56 height 5
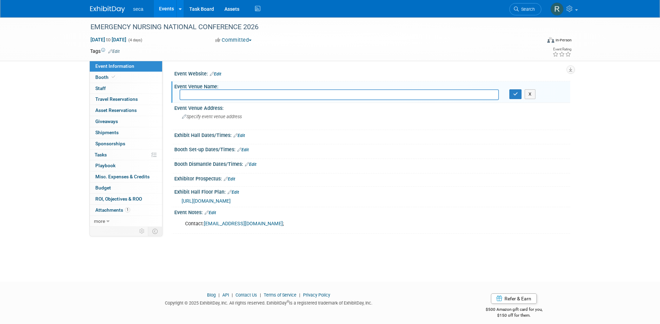
click at [222, 94] on input "text" at bounding box center [338, 94] width 319 height 11
type input "Phoenix Convention Center"
click at [227, 117] on span "Specify event venue address" at bounding box center [212, 116] width 60 height 5
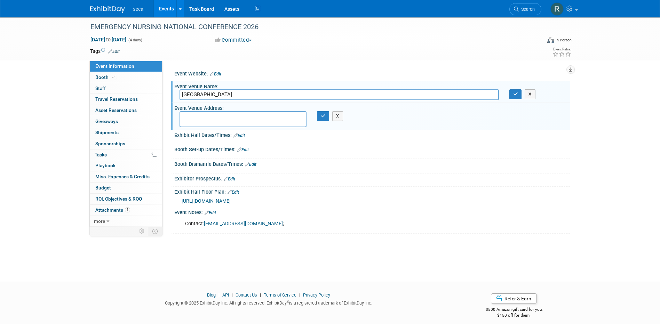
paste textarea "100 North Third Street Phoenix, AZ 85004"
type textarea "100 North Third Street Phoenix, AZ 85004"
click at [322, 115] on icon "button" at bounding box center [323, 116] width 5 height 5
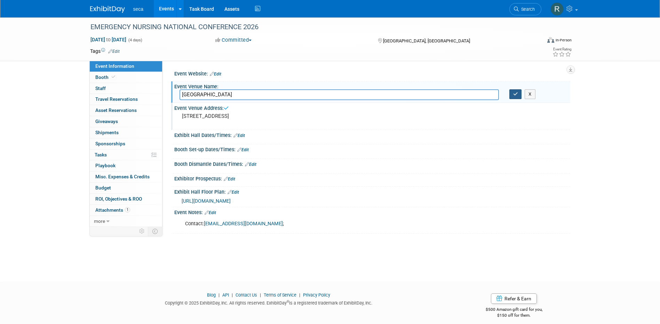
click at [515, 95] on icon "button" at bounding box center [515, 94] width 5 height 5
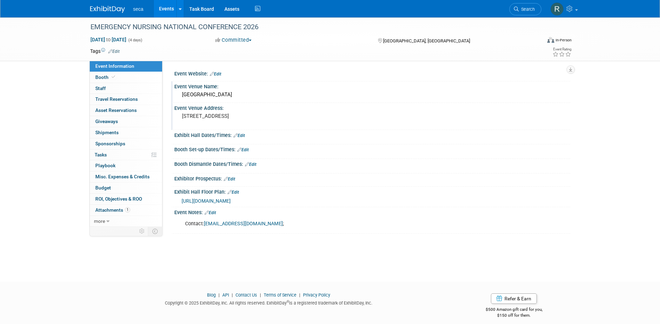
click at [220, 75] on link "Edit" at bounding box center [215, 74] width 11 height 5
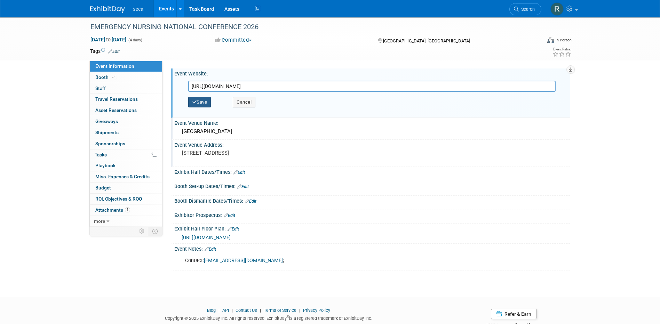
type input "https://www.ena.org/events/emergency-nursing-2026"
click at [200, 103] on button "Save" at bounding box center [199, 102] width 23 height 10
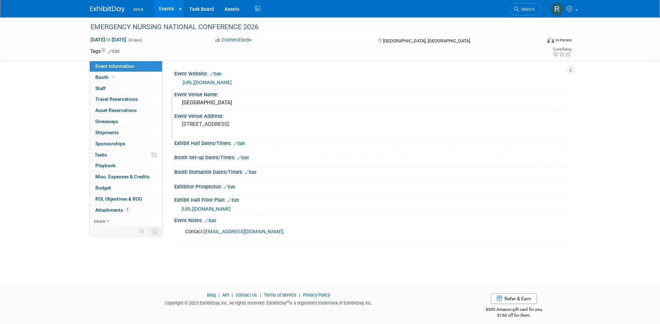
click at [163, 10] on link "Events" at bounding box center [166, 8] width 25 height 17
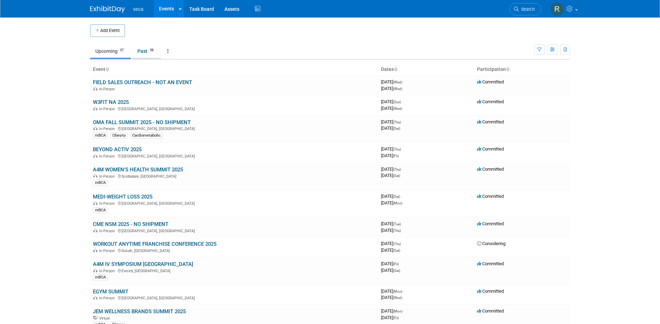
click at [142, 50] on link "Past 58" at bounding box center [146, 51] width 29 height 13
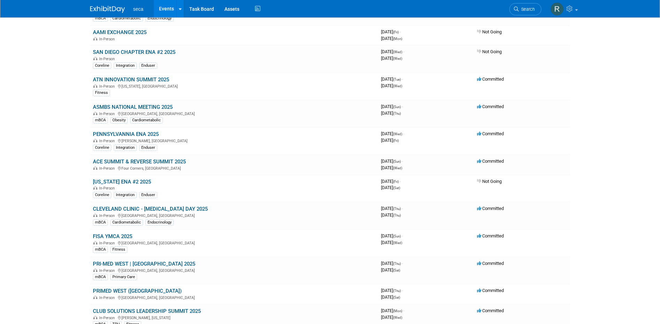
scroll to position [730, 0]
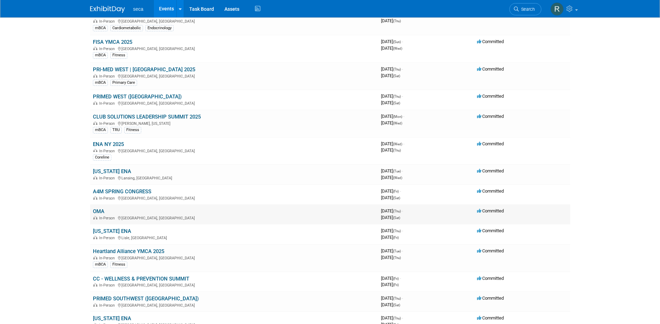
click at [100, 210] on link "OMA" at bounding box center [98, 211] width 11 height 6
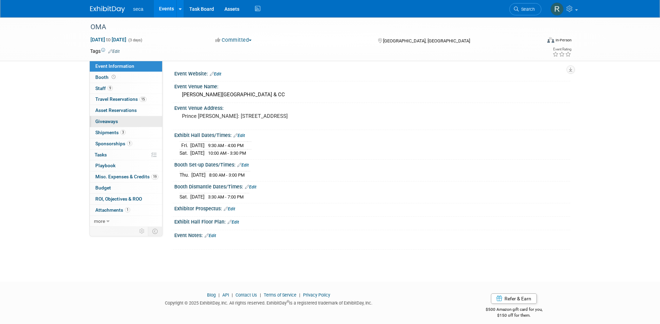
click at [116, 119] on span "Giveaways 0" at bounding box center [106, 122] width 23 height 6
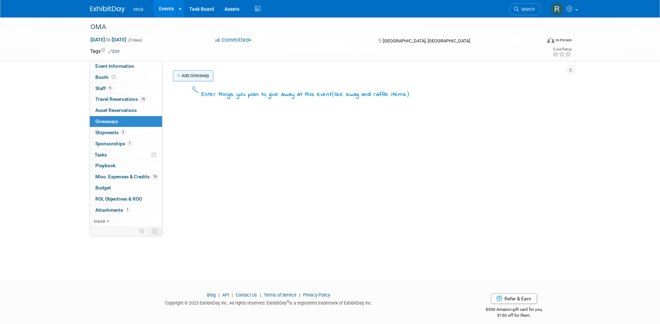
click at [195, 78] on link "Add Giveaway" at bounding box center [193, 75] width 40 height 11
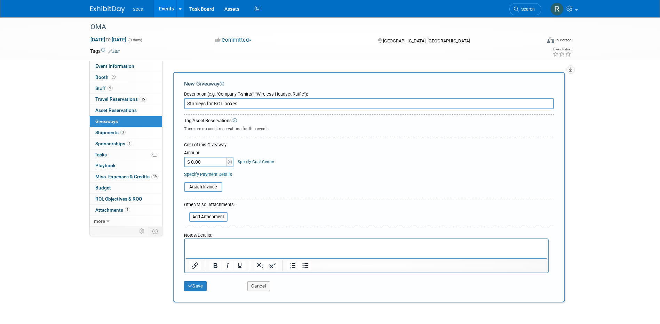
type input "Stanleys for KOL boxes"
click at [211, 160] on input "$ 0.00" at bounding box center [205, 162] width 43 height 10
click at [346, 178] on div "Attach Invoice" at bounding box center [369, 186] width 370 height 16
click at [210, 161] on input "$ 0.00" at bounding box center [205, 162] width 43 height 10
type input "$ 1,913.80"
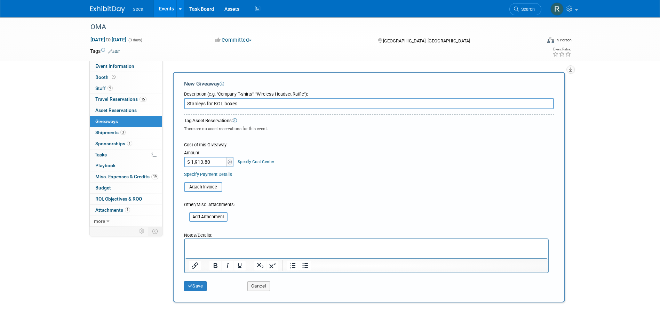
drag, startPoint x: 374, startPoint y: 172, endPoint x: 247, endPoint y: 182, distance: 126.9
click at [373, 172] on div "Specify Payment Details" at bounding box center [369, 174] width 370 height 7
click at [203, 183] on input "file" at bounding box center [180, 187] width 83 height 8
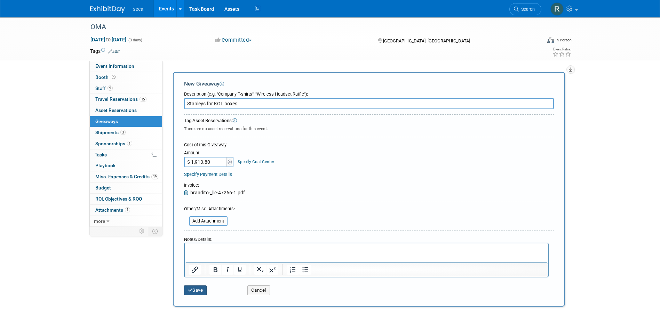
click at [200, 293] on button "Save" at bounding box center [195, 290] width 23 height 10
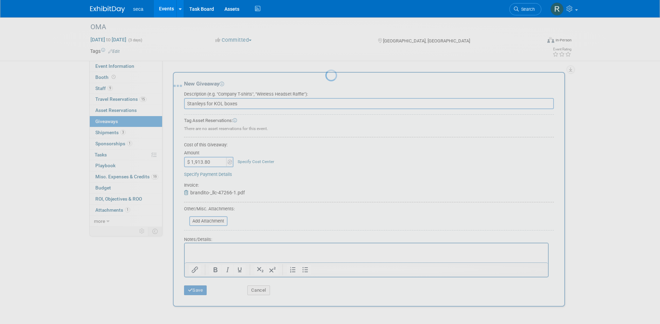
scroll to position [6, 0]
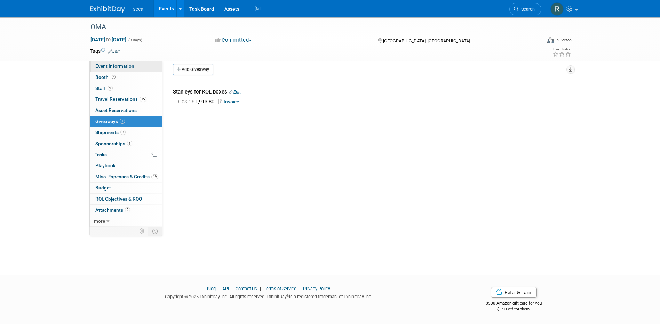
click at [126, 66] on span "Event Information" at bounding box center [114, 66] width 39 height 6
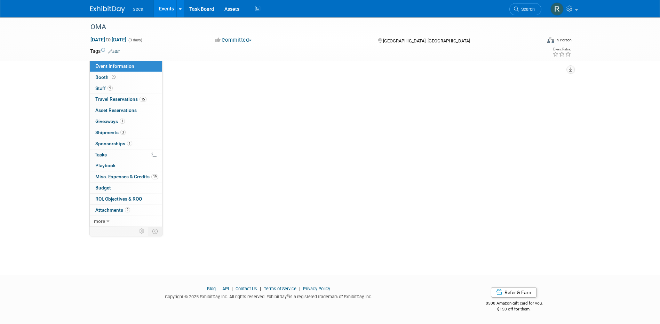
scroll to position [0, 0]
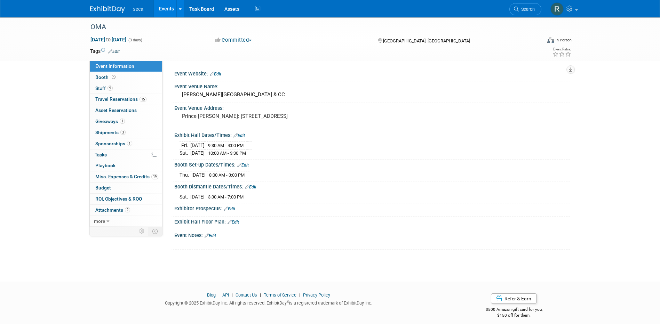
click at [164, 5] on link "Events" at bounding box center [166, 8] width 25 height 17
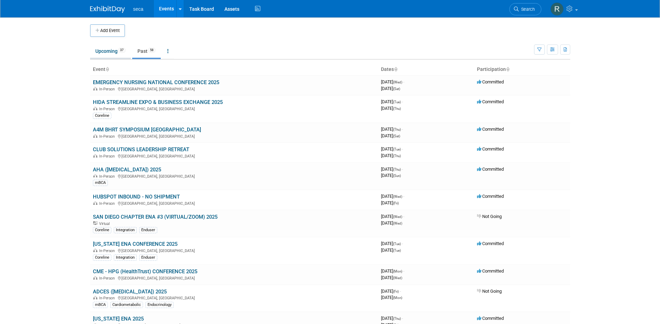
click at [111, 52] on link "Upcoming 37" at bounding box center [110, 51] width 41 height 13
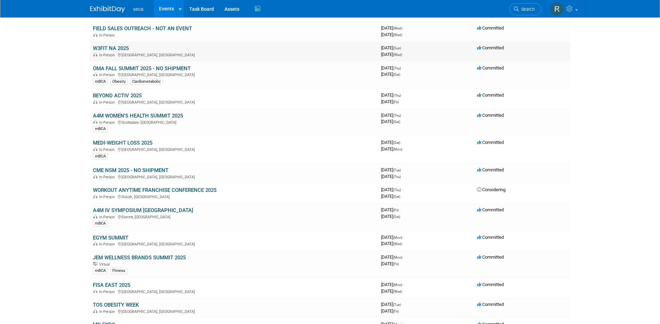
scroll to position [70, 0]
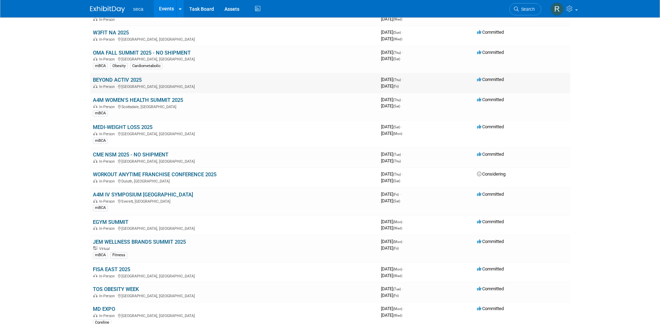
click at [127, 81] on link "BEYOND ACTIV 2025" at bounding box center [117, 80] width 49 height 6
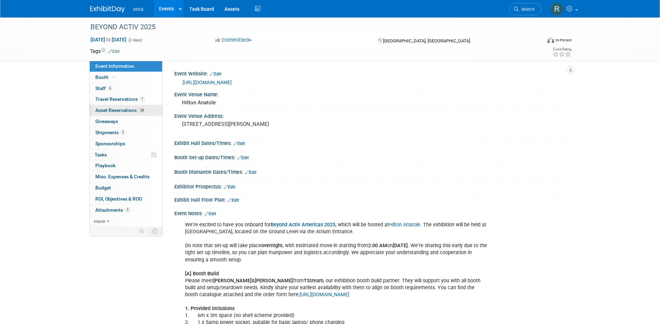
click at [126, 111] on span "Asset Reservations 24" at bounding box center [120, 110] width 50 height 6
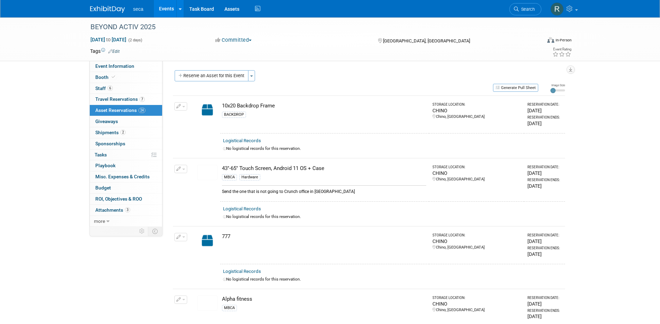
click at [179, 107] on icon "button" at bounding box center [178, 106] width 5 height 5
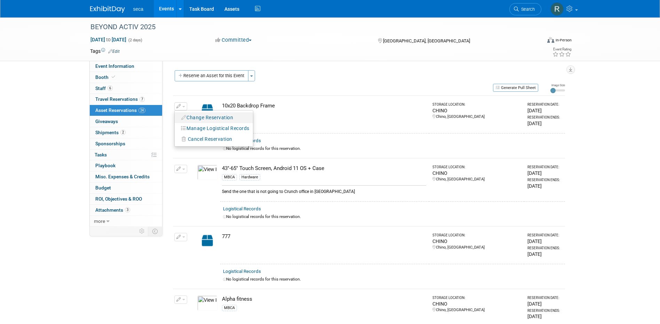
click at [210, 117] on button "Change Reservation" at bounding box center [207, 117] width 59 height 9
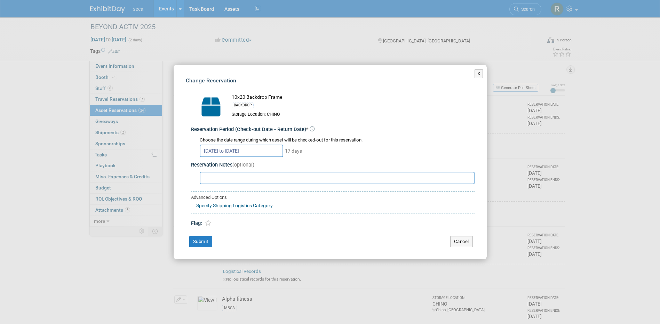
click at [240, 179] on input "text" at bounding box center [337, 178] width 275 height 13
type input "B"
click at [469, 244] on button "Cancel" at bounding box center [461, 241] width 23 height 11
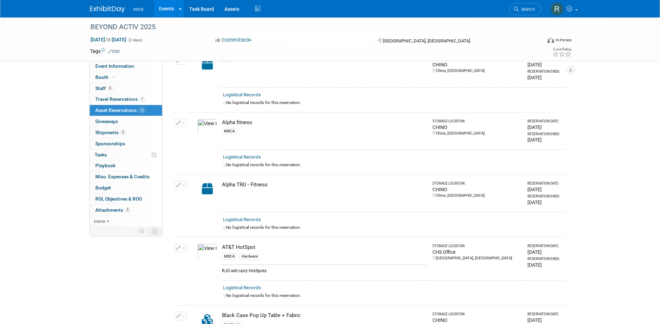
scroll to position [209, 0]
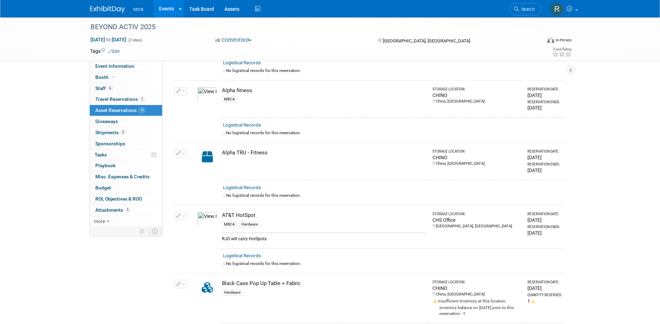
click at [170, 8] on link "Events" at bounding box center [166, 8] width 25 height 17
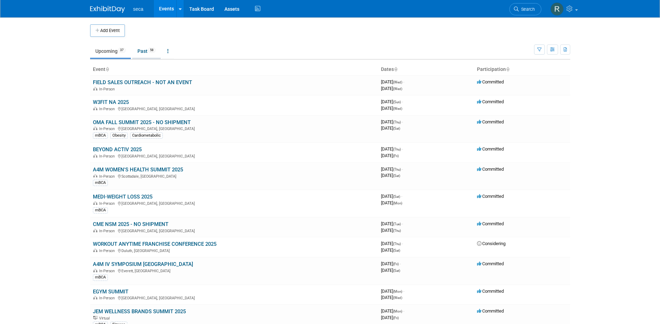
click at [144, 48] on link "Past 58" at bounding box center [146, 51] width 29 height 13
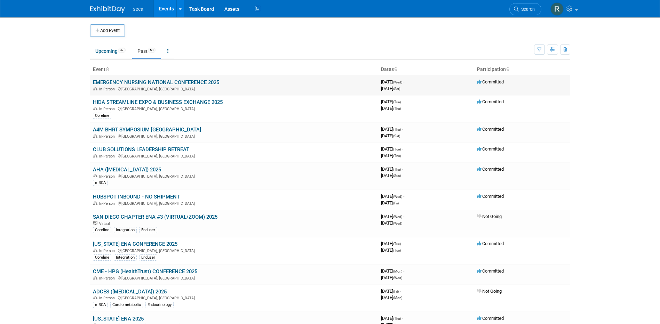
click at [151, 81] on link "EMERGENCY NURSING NATIONAL CONFERENCE 2025" at bounding box center [156, 82] width 126 height 6
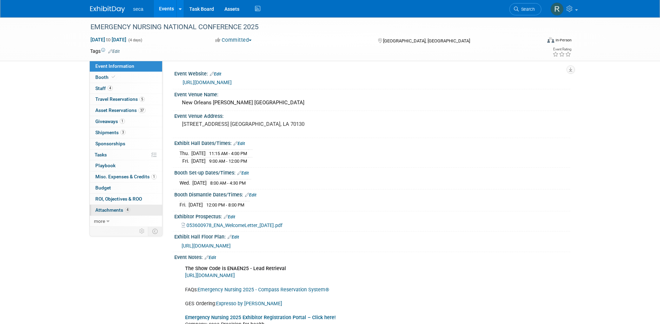
click at [114, 209] on span "Attachments 4" at bounding box center [112, 210] width 35 height 6
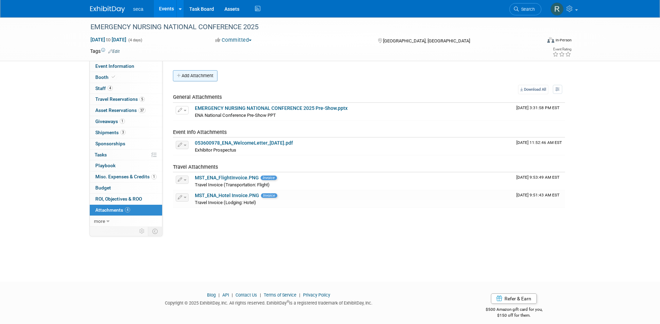
click at [201, 74] on button "Add Attachment" at bounding box center [195, 75] width 45 height 11
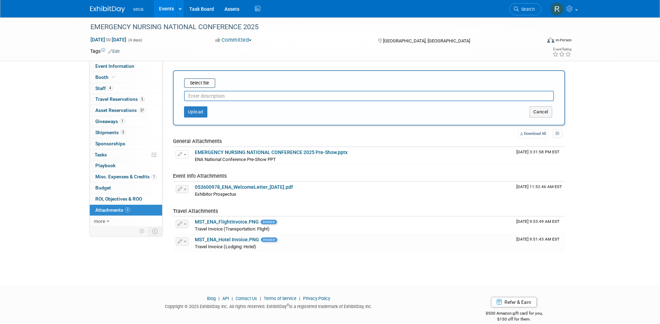
click at [215, 96] on input "text" at bounding box center [369, 96] width 370 height 10
type input "LEADS"
click at [199, 82] on input "file" at bounding box center [173, 83] width 83 height 8
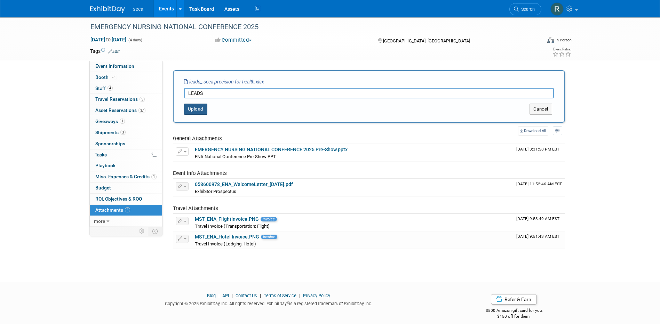
click at [199, 107] on button "Upload" at bounding box center [195, 109] width 23 height 11
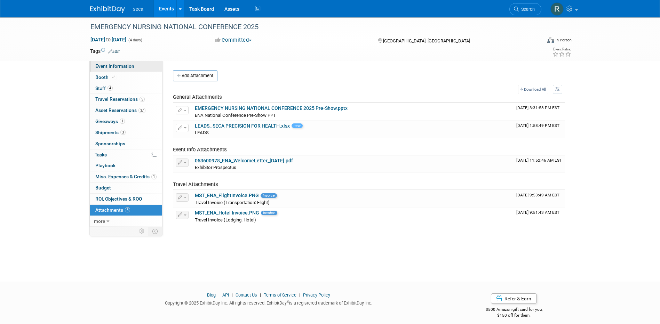
click at [110, 67] on span "Event Information" at bounding box center [114, 66] width 39 height 6
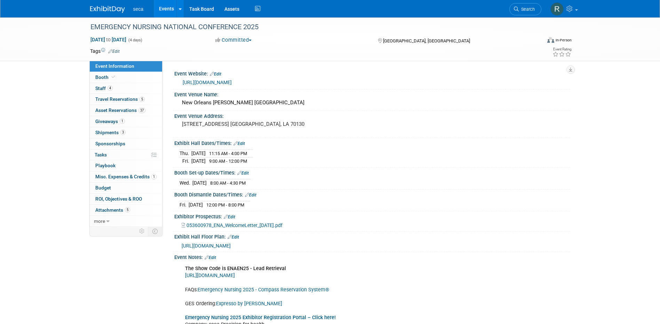
click at [166, 11] on link "Events" at bounding box center [166, 8] width 25 height 17
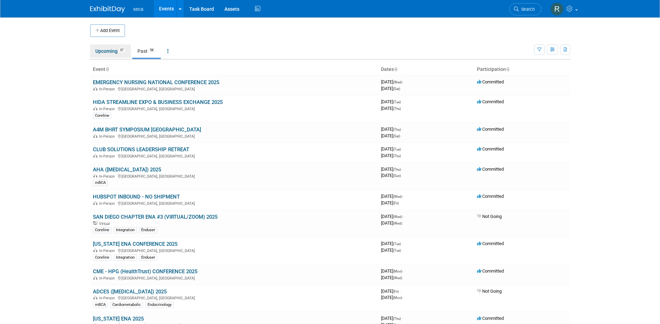
drag, startPoint x: 107, startPoint y: 48, endPoint x: 158, endPoint y: 63, distance: 53.5
click at [107, 48] on link "Upcoming 37" at bounding box center [110, 51] width 41 height 13
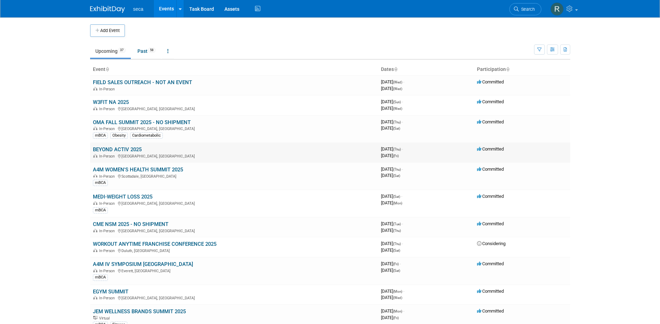
click at [124, 150] on link "BEYOND ACTIV 2025" at bounding box center [117, 149] width 49 height 6
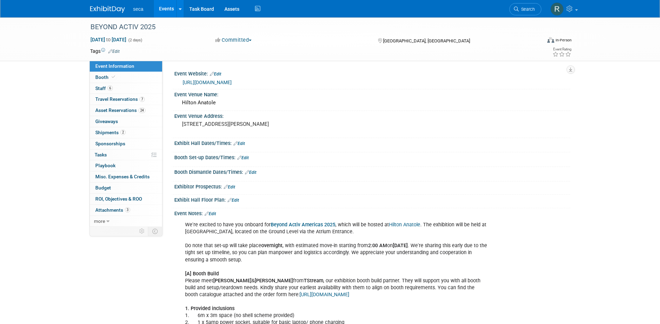
click at [163, 7] on link "Events" at bounding box center [166, 8] width 25 height 17
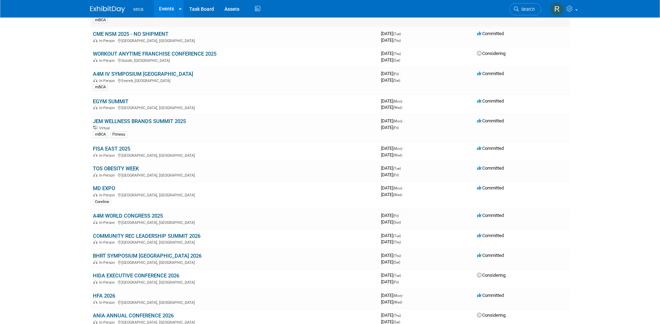
scroll to position [209, 0]
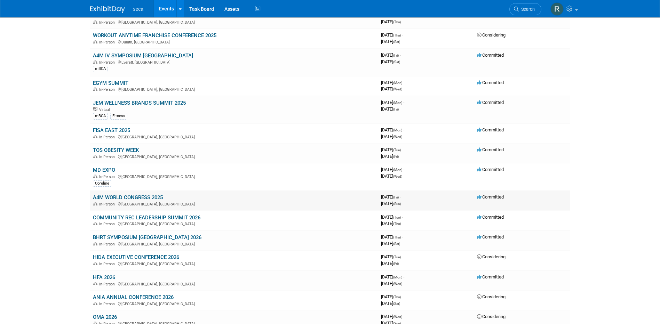
click at [149, 196] on link "A4M WORLD CONGRESS 2025" at bounding box center [128, 197] width 70 height 6
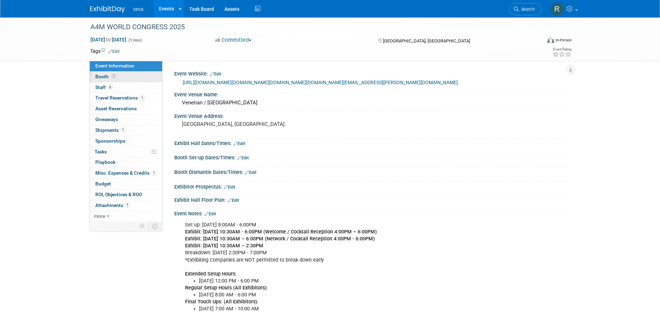
click at [109, 78] on span "Booth" at bounding box center [106, 77] width 22 height 6
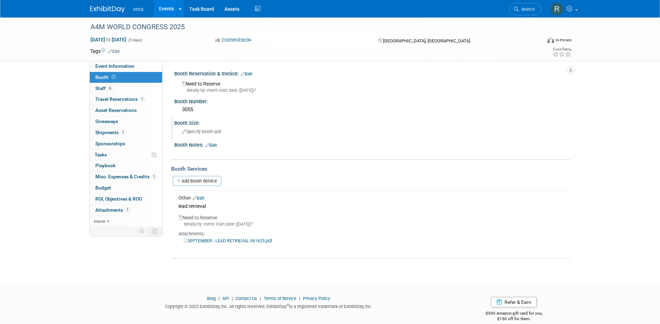
click at [206, 132] on span "Specify booth size" at bounding box center [202, 131] width 40 height 5
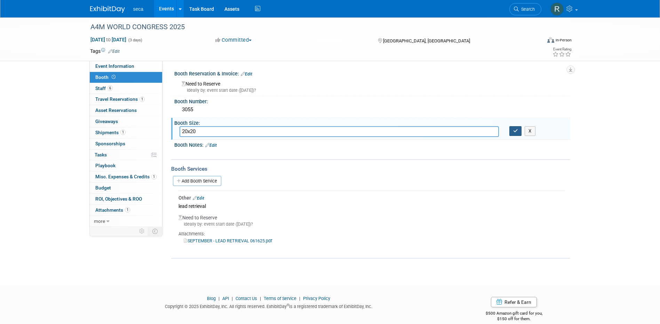
type input "20x20"
click at [516, 132] on icon "button" at bounding box center [515, 131] width 5 height 5
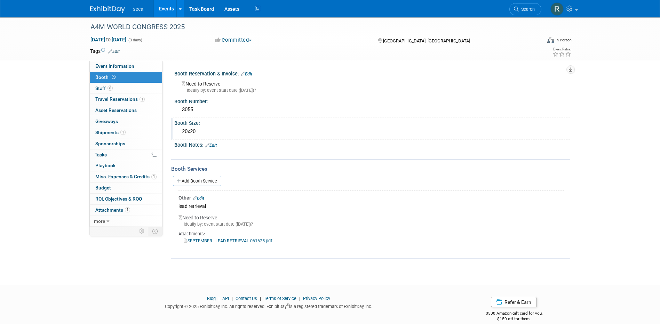
click at [250, 74] on link "Edit" at bounding box center [246, 74] width 11 height 5
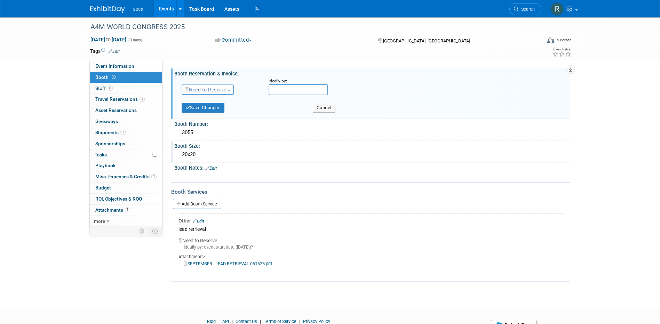
click at [211, 86] on button "Need to Reserve" at bounding box center [208, 89] width 53 height 10
click at [210, 112] on link "Reserved" at bounding box center [219, 111] width 74 height 10
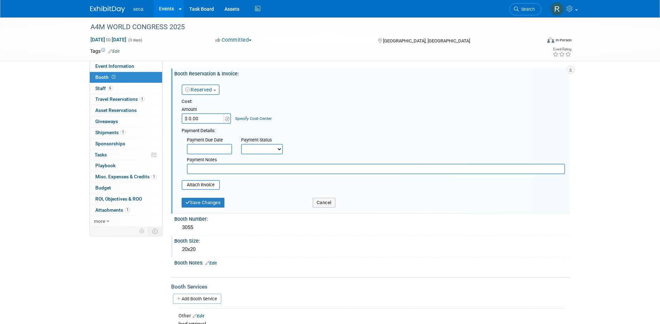
click at [260, 151] on select "Not Paid Yet Partially Paid Paid in Full" at bounding box center [262, 149] width 42 height 10
click at [355, 139] on div "Payment Due Date Payment Status Not Paid Yet Partially Paid Paid in Full Next P…" at bounding box center [373, 154] width 394 height 40
click at [188, 204] on icon "submit" at bounding box center [187, 202] width 5 height 5
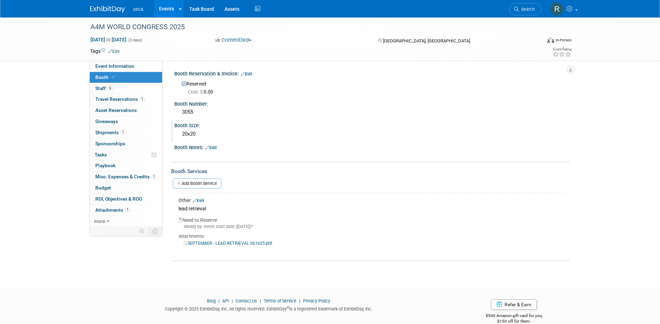
click at [219, 241] on link "SEPTEMBER - LEAD RETRIEVAL 061625.pdf" at bounding box center [228, 243] width 88 height 5
